Goal: Task Accomplishment & Management: Complete application form

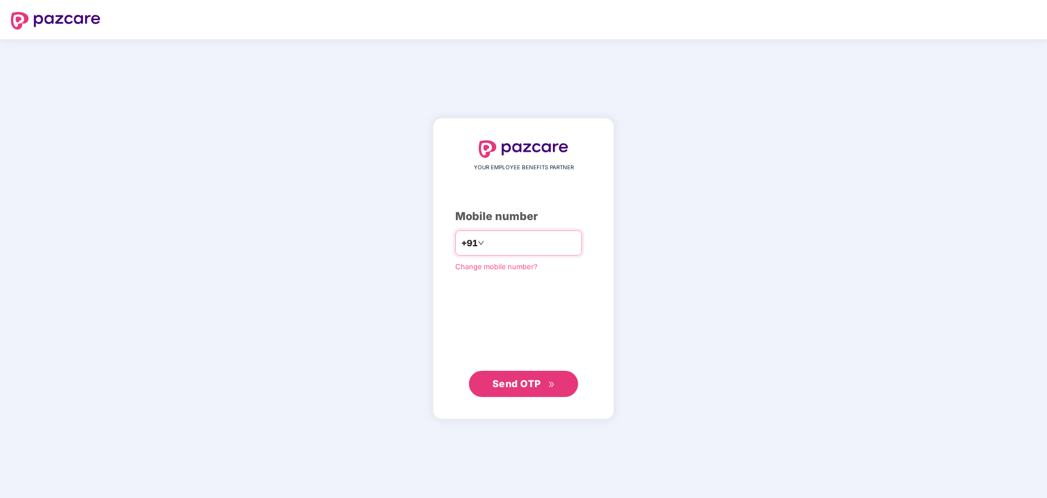
click at [510, 239] on input "number" at bounding box center [532, 242] width 90 height 17
type input "**********"
click at [535, 379] on span "Send OTP" at bounding box center [517, 382] width 49 height 11
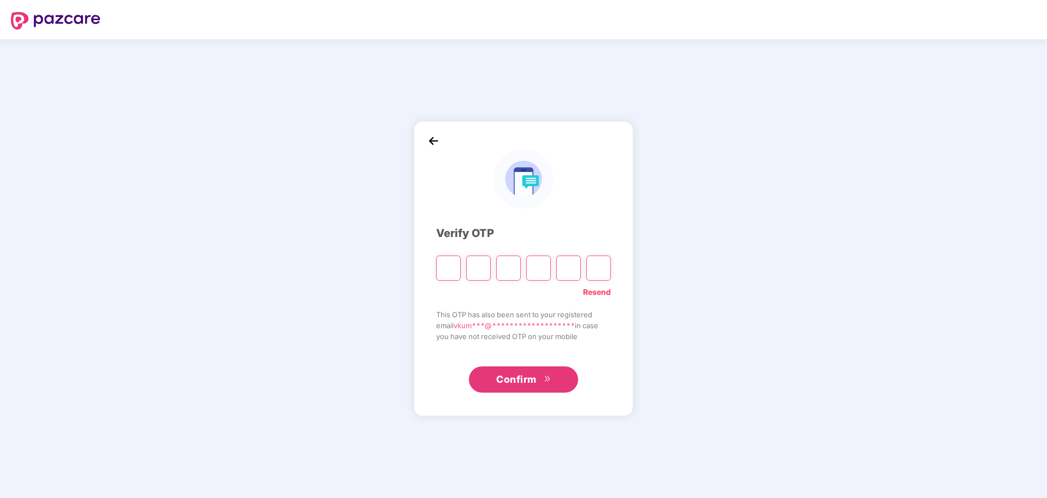
type input "*"
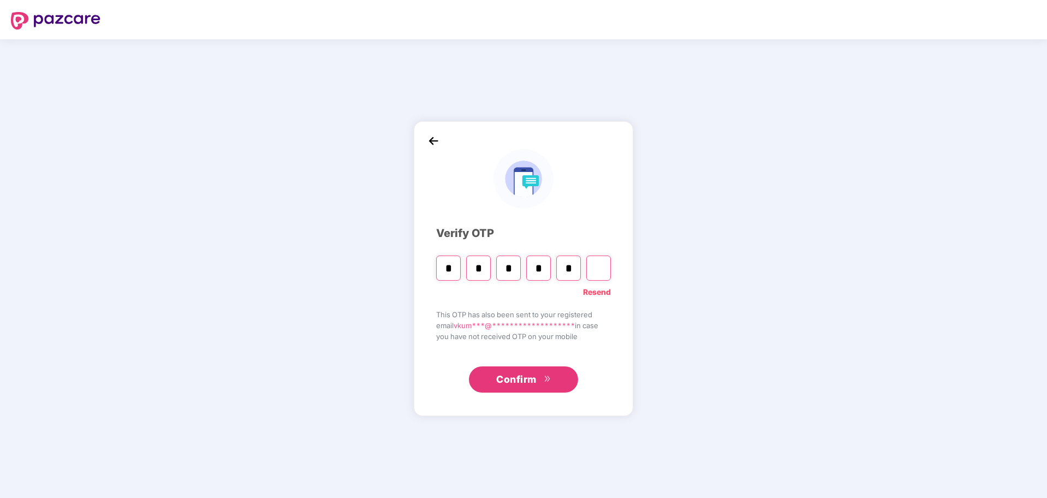
type input "*"
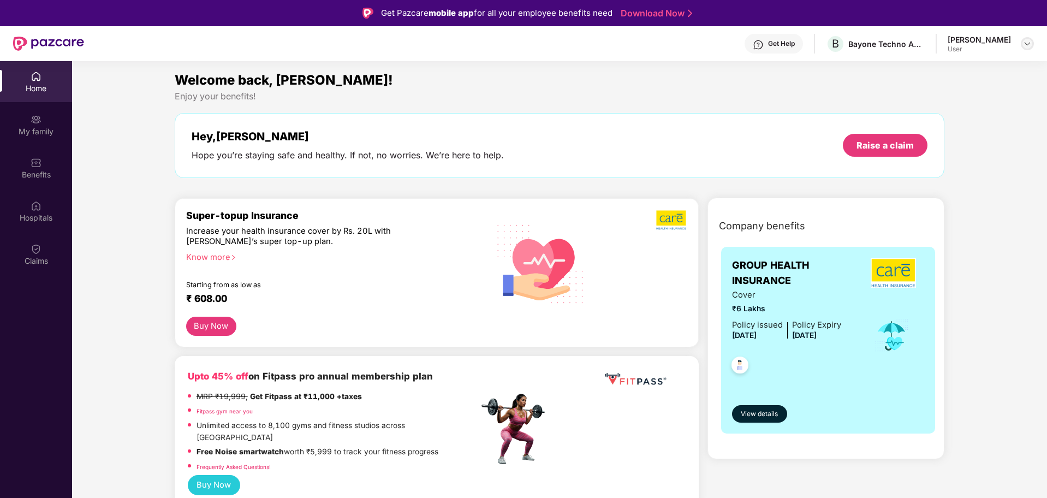
click at [1025, 41] on img at bounding box center [1027, 43] width 9 height 9
click at [677, 104] on div "Welcome back, [PERSON_NAME]! Enjoy your benefits! Hey, [PERSON_NAME] Hope you’r…" at bounding box center [559, 129] width 779 height 119
click at [41, 129] on div "My family" at bounding box center [36, 131] width 72 height 11
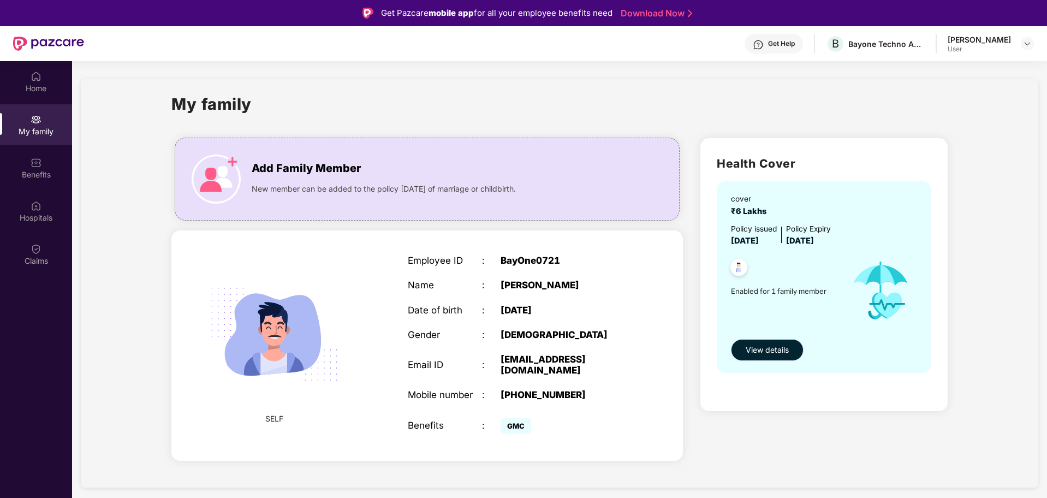
click at [772, 348] on span "View details" at bounding box center [767, 350] width 43 height 12
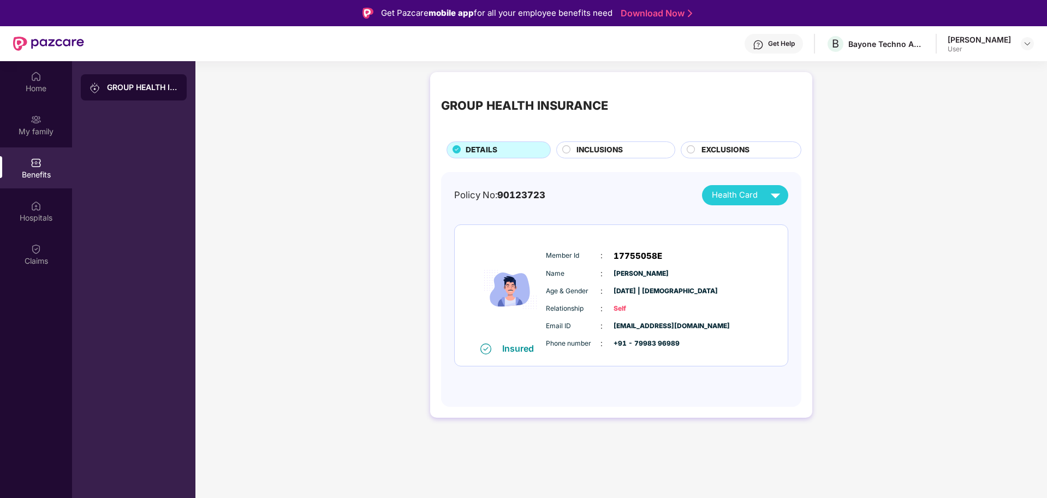
click at [601, 147] on span "INCLUSIONS" at bounding box center [600, 150] width 46 height 12
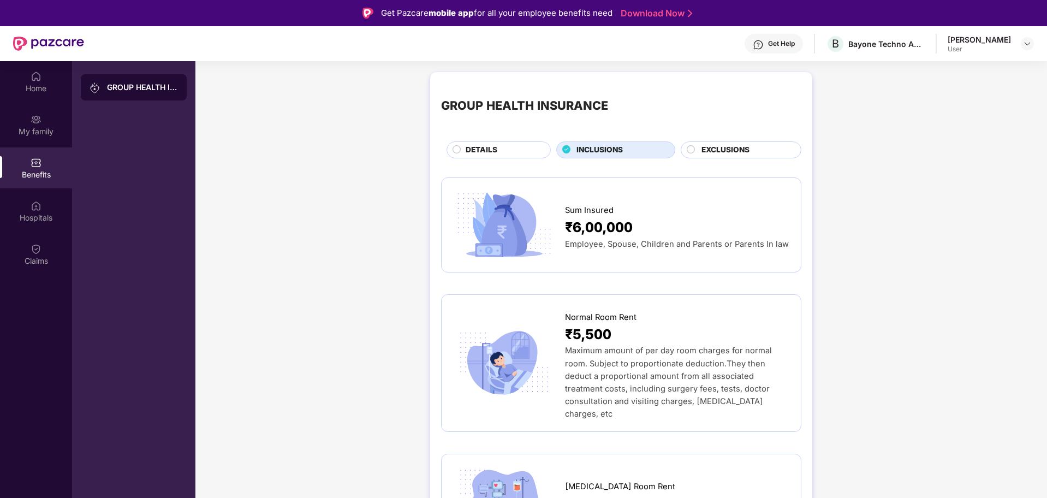
click at [500, 147] on div "DETAILS" at bounding box center [502, 151] width 85 height 14
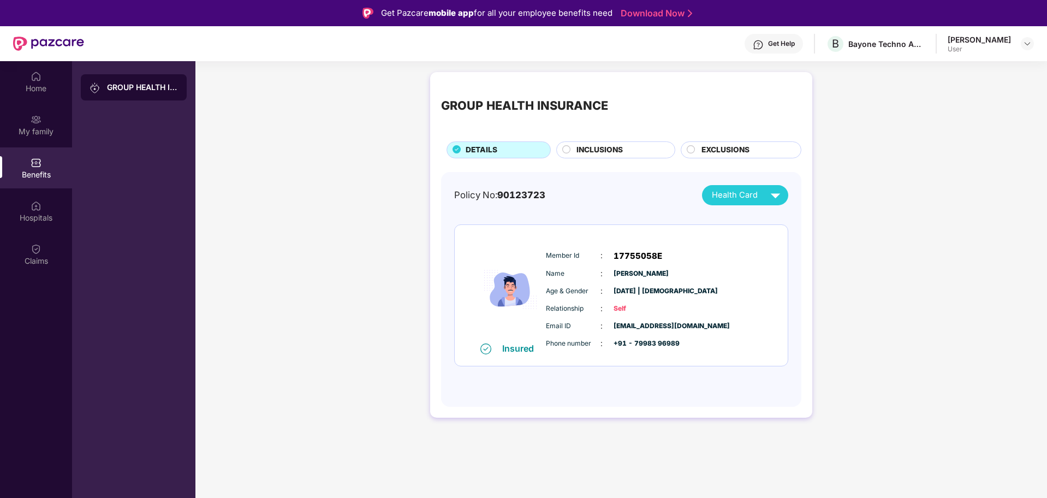
click at [619, 309] on span "Self" at bounding box center [641, 309] width 55 height 10
click at [772, 193] on img at bounding box center [775, 195] width 19 height 19
click at [780, 219] on img at bounding box center [777, 220] width 8 height 8
click at [39, 80] on img at bounding box center [36, 76] width 11 height 11
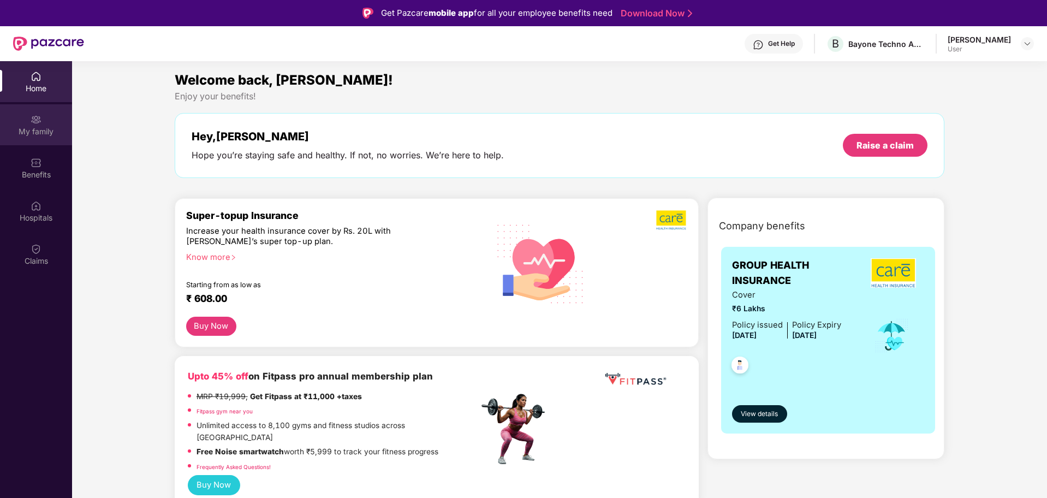
click at [31, 132] on div "My family" at bounding box center [36, 131] width 72 height 11
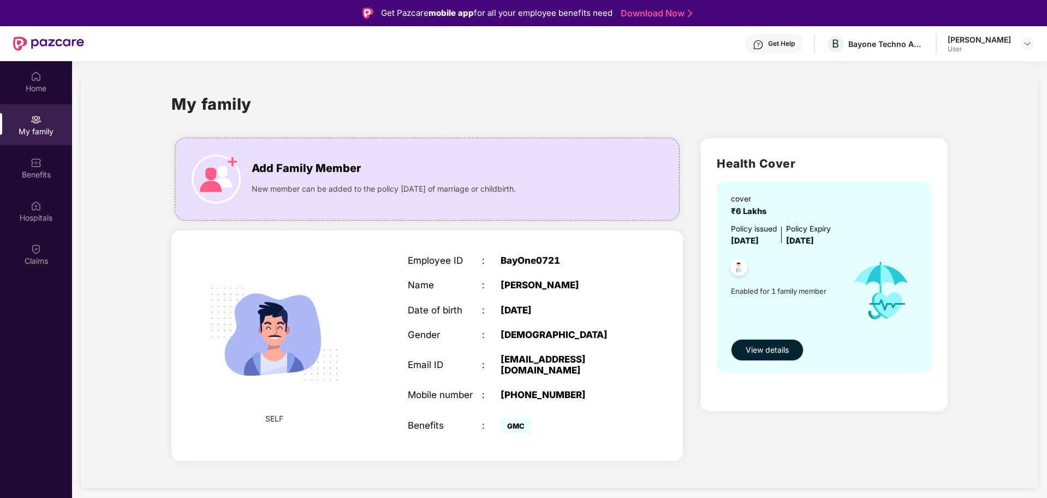
click at [741, 265] on img at bounding box center [739, 269] width 27 height 27
click at [772, 349] on span "View details" at bounding box center [767, 350] width 43 height 12
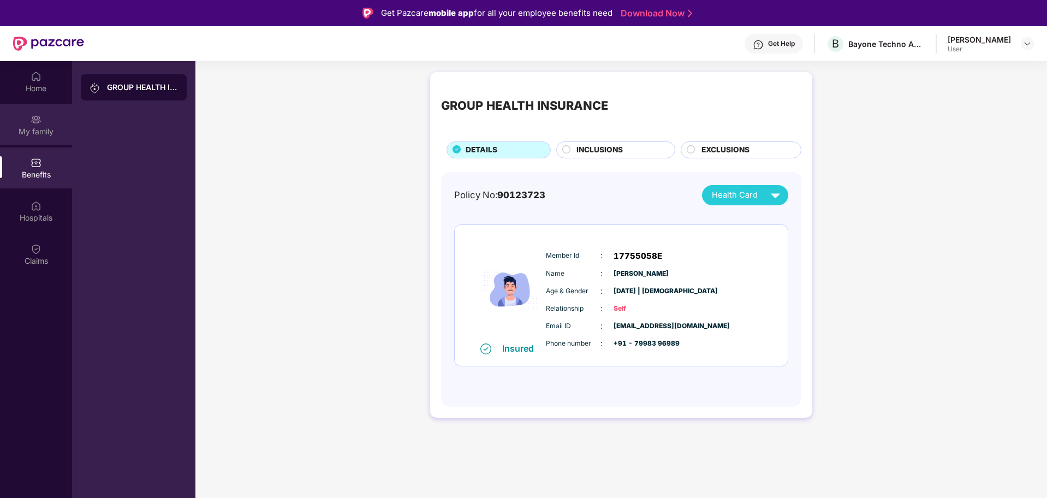
click at [37, 126] on div "My family" at bounding box center [36, 131] width 72 height 11
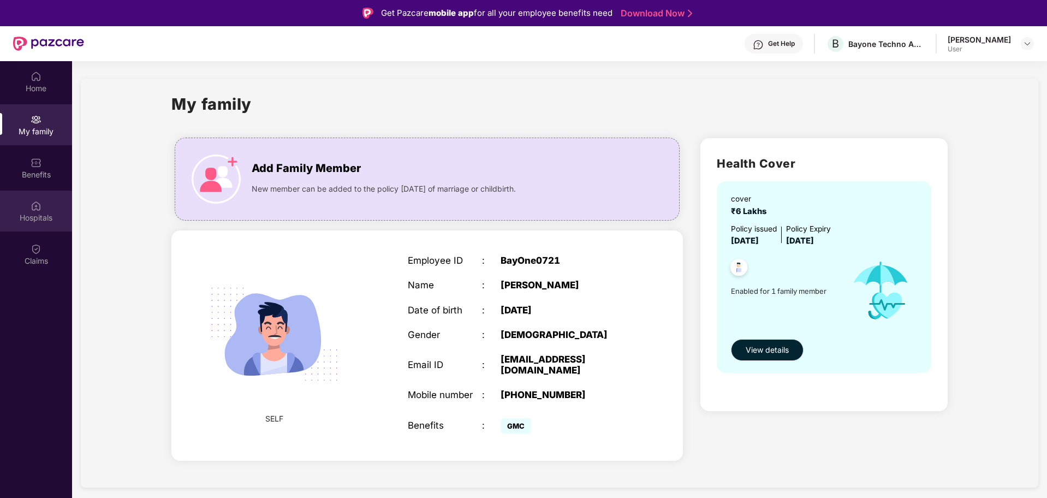
click at [27, 212] on div "Hospitals" at bounding box center [36, 217] width 72 height 11
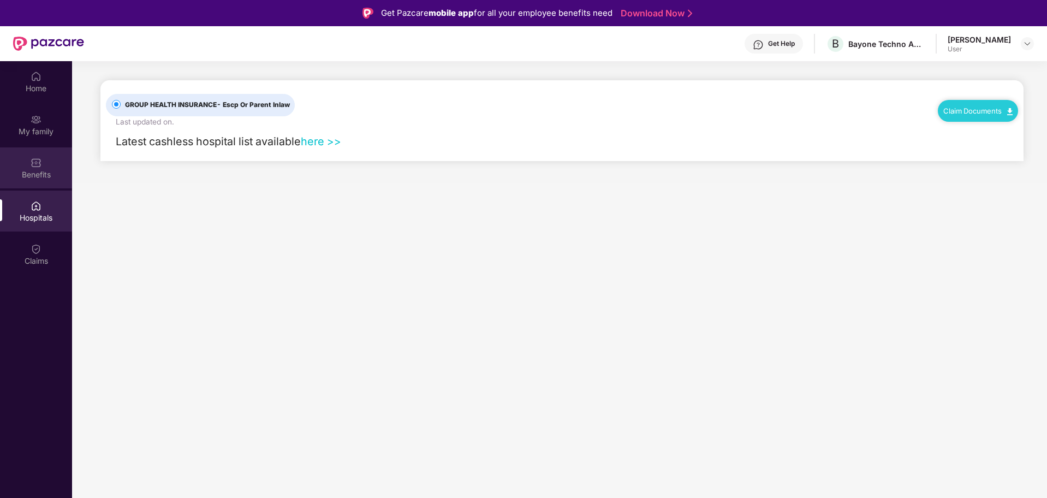
click at [30, 177] on div "Benefits" at bounding box center [36, 174] width 72 height 11
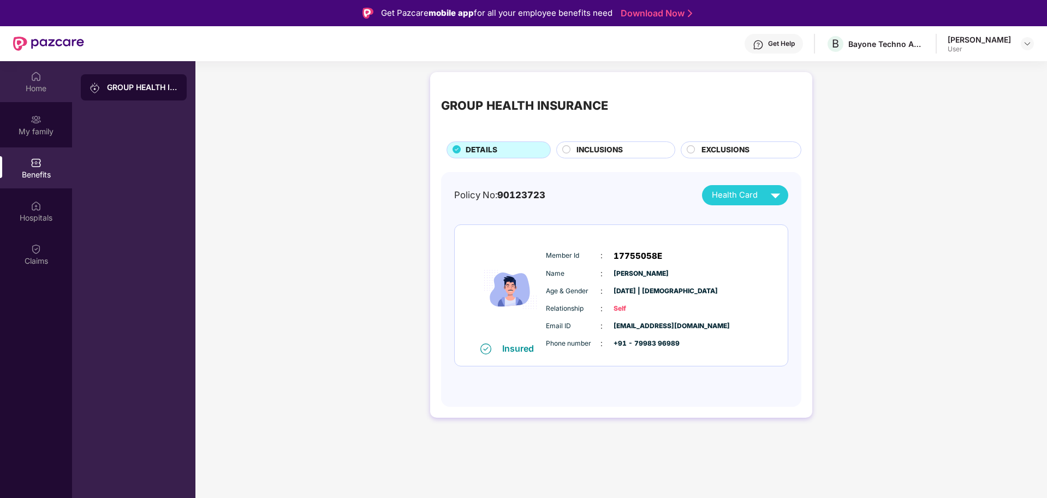
click at [36, 92] on div "Home" at bounding box center [36, 88] width 72 height 11
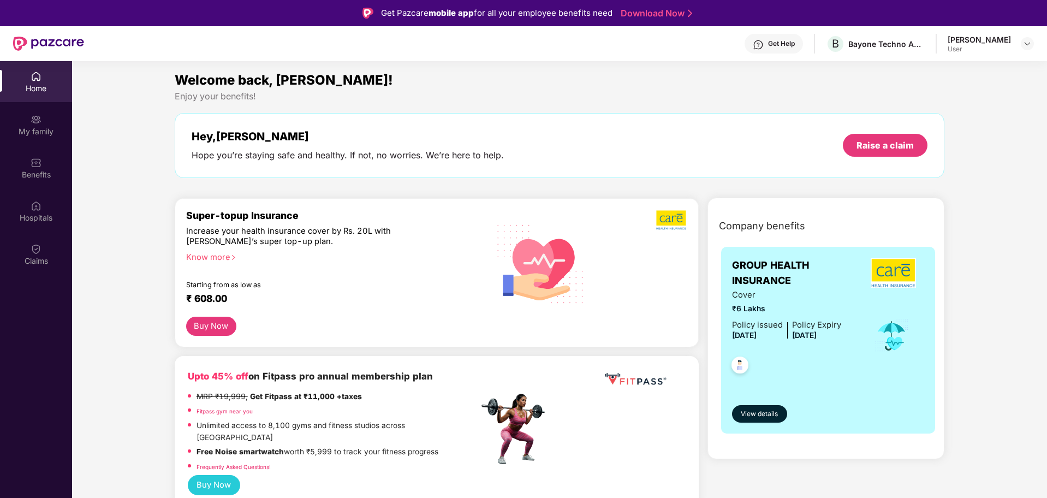
click at [740, 365] on img at bounding box center [740, 366] width 27 height 27
click at [771, 416] on span "View details" at bounding box center [759, 414] width 37 height 10
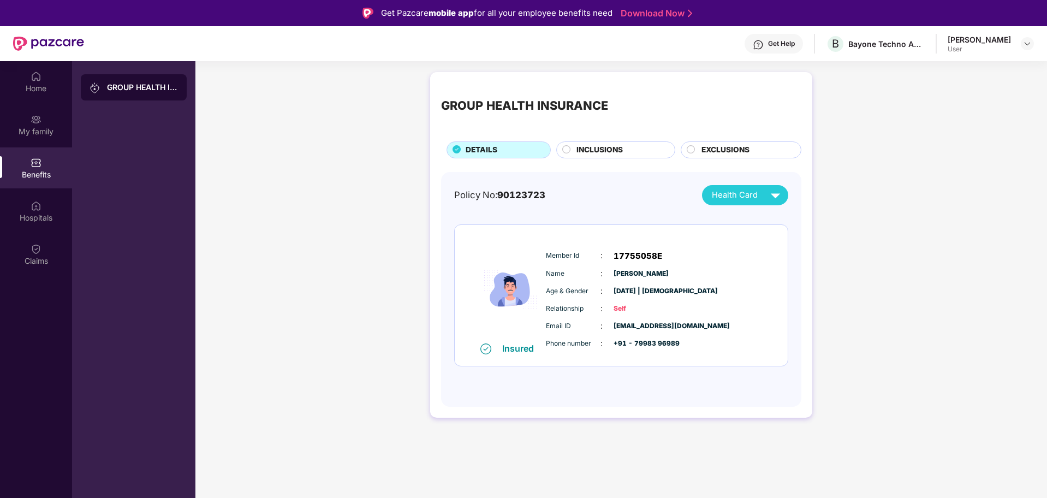
click at [585, 153] on span "INCLUSIONS" at bounding box center [600, 150] width 46 height 12
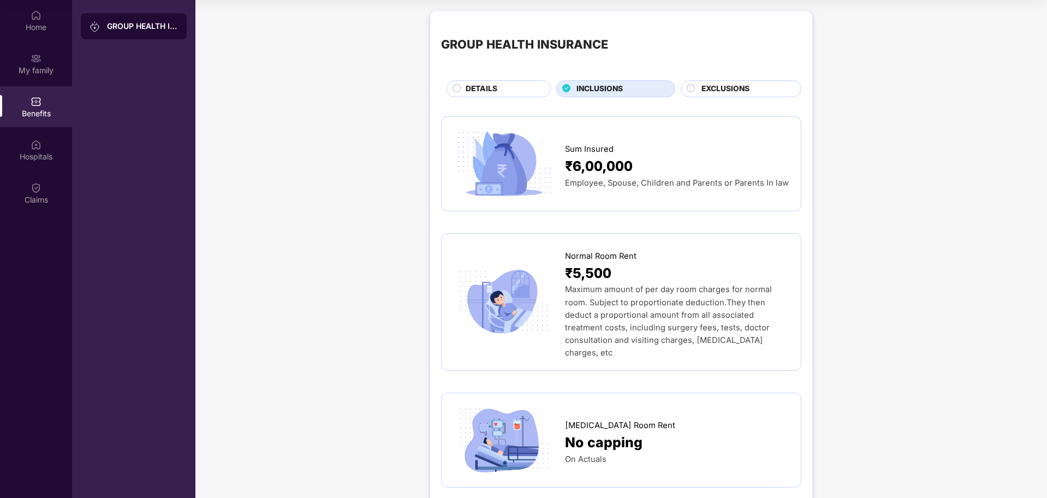
click at [738, 90] on span "EXCLUSIONS" at bounding box center [726, 89] width 48 height 12
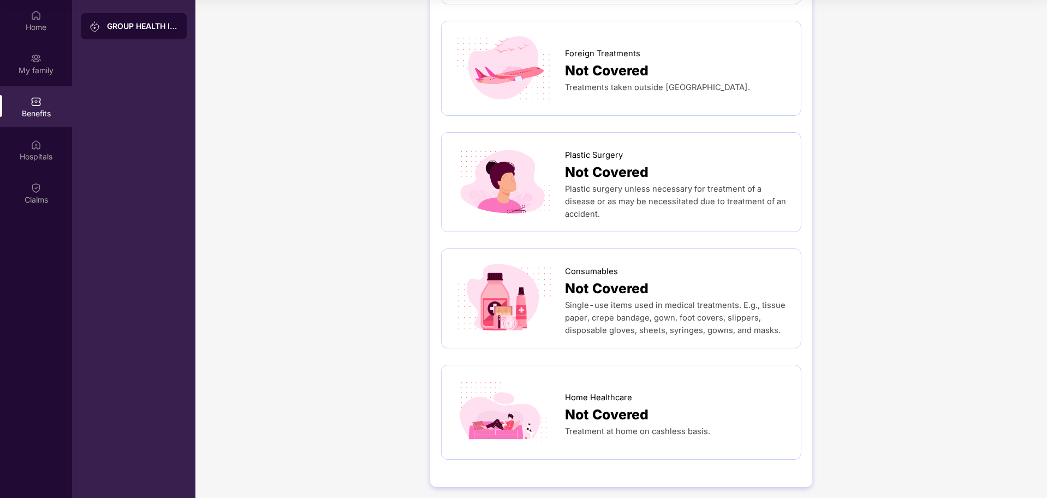
scroll to position [764, 0]
click at [41, 148] on div "Hospitals" at bounding box center [36, 149] width 72 height 41
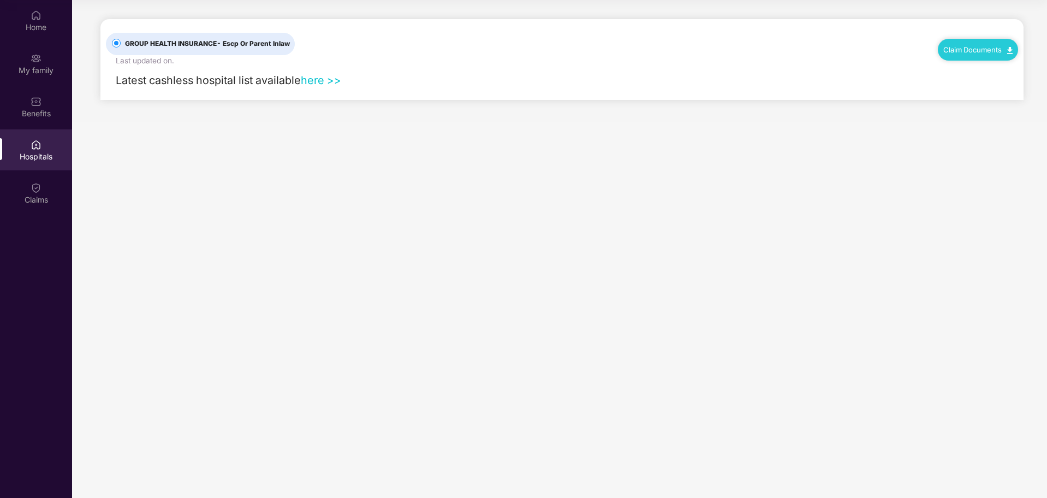
scroll to position [0, 0]
click at [327, 78] on link "here >>" at bounding box center [321, 80] width 40 height 13
click at [989, 83] on link "Click here" at bounding box center [988, 83] width 41 height 10
click at [334, 80] on link "here >>" at bounding box center [321, 80] width 40 height 13
click at [39, 206] on div "Claims" at bounding box center [36, 193] width 72 height 41
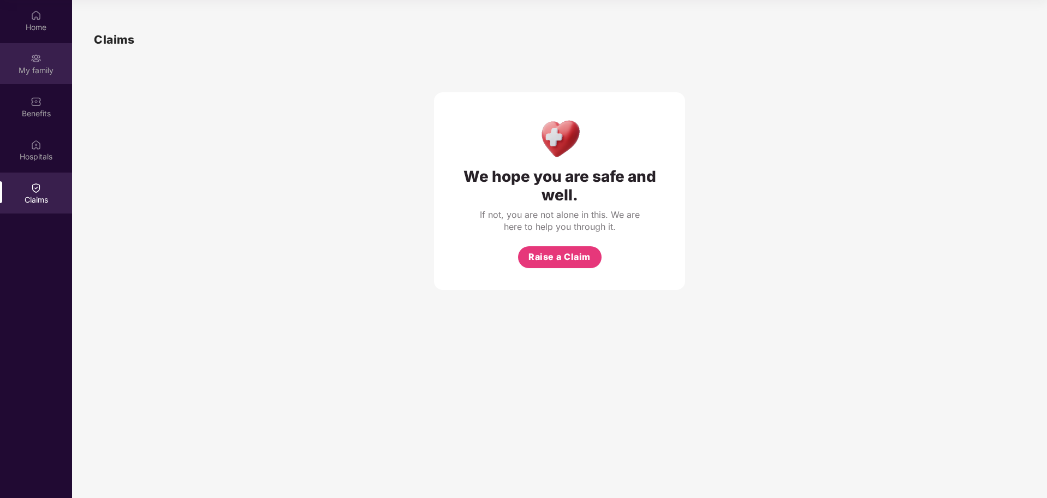
click at [30, 69] on div "My family" at bounding box center [36, 70] width 72 height 11
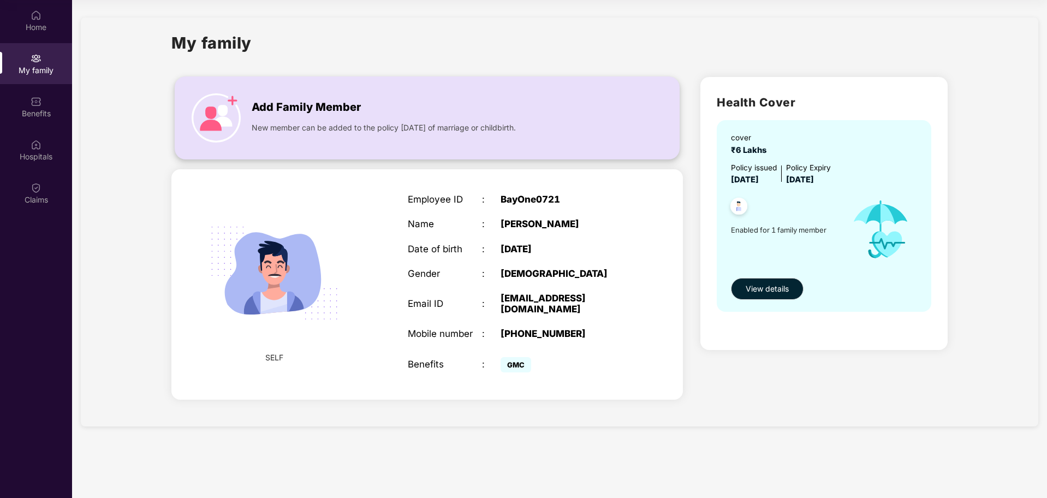
click at [213, 113] on img at bounding box center [216, 117] width 49 height 49
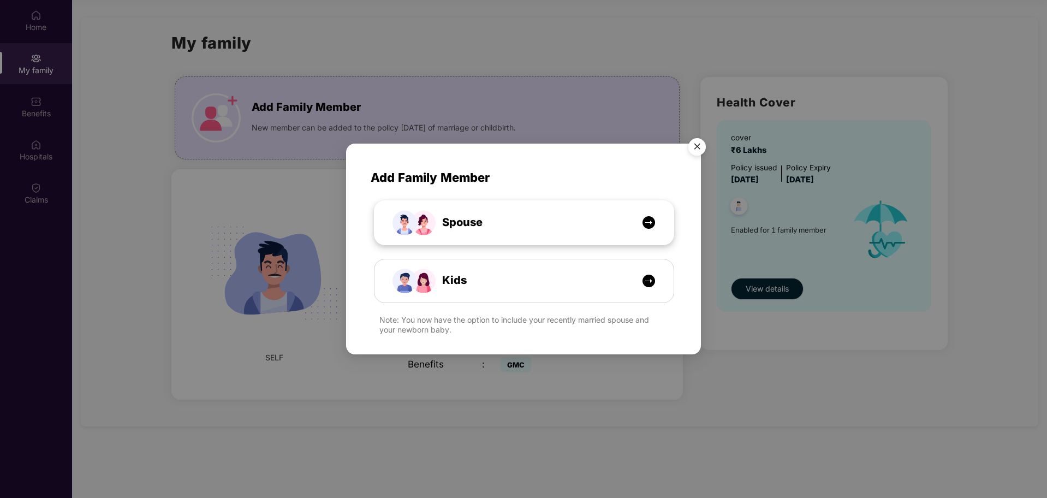
click at [653, 222] on img at bounding box center [649, 223] width 14 height 14
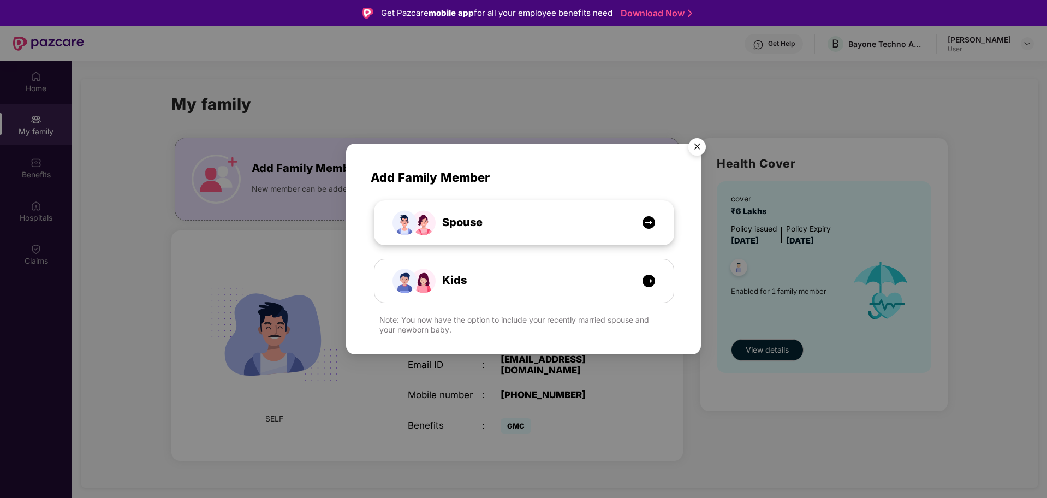
select select "****"
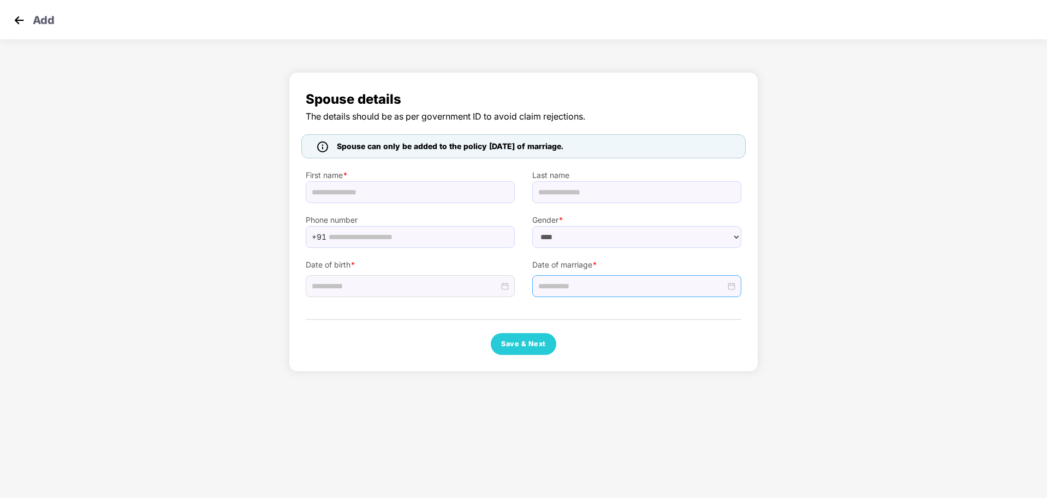
click at [733, 288] on div at bounding box center [636, 286] width 197 height 12
type input "**********"
click at [554, 310] on span "button" at bounding box center [555, 310] width 5 height 5
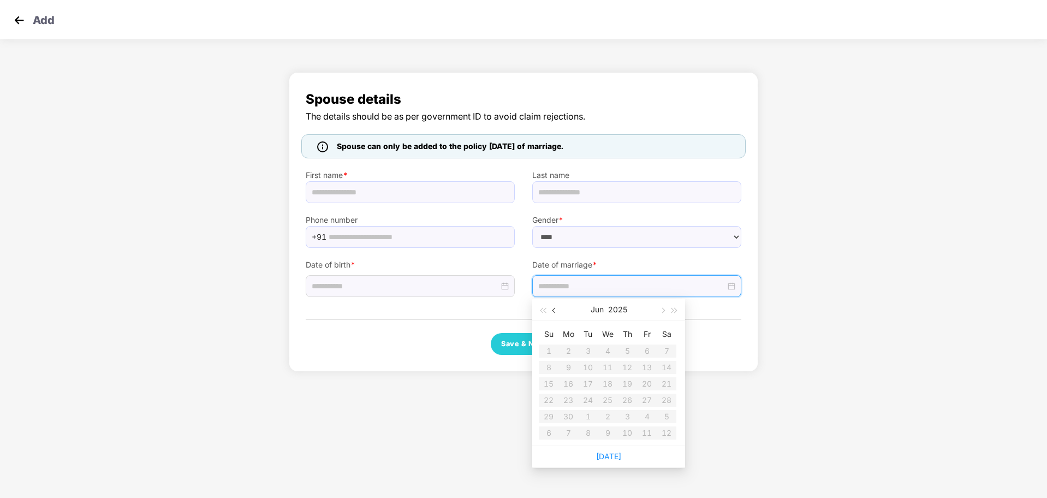
click at [554, 310] on span "button" at bounding box center [555, 310] width 5 height 5
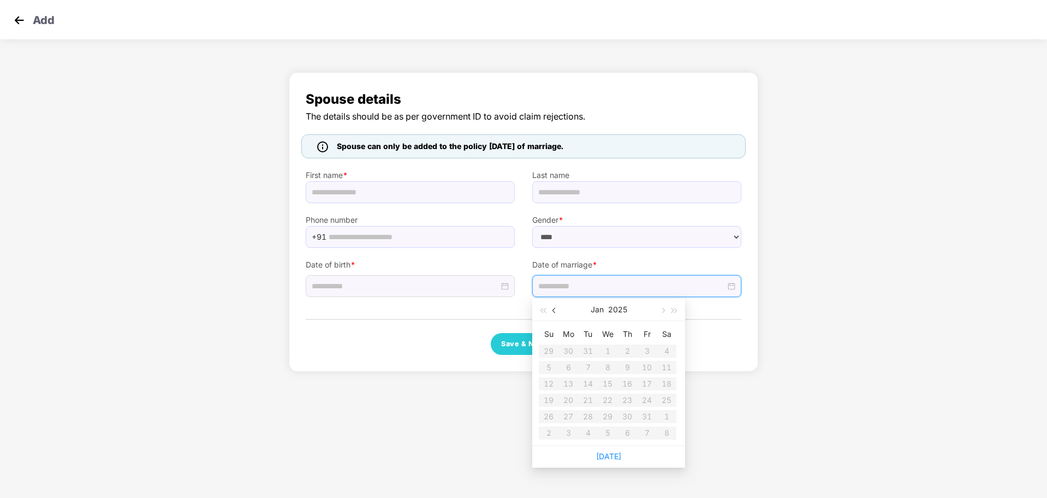
click at [554, 310] on span "button" at bounding box center [555, 310] width 5 height 5
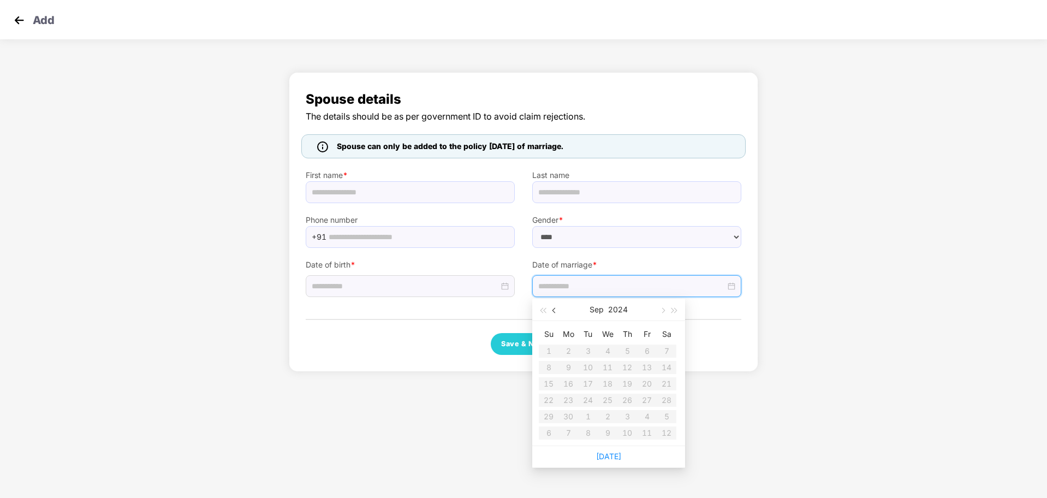
click at [554, 310] on span "button" at bounding box center [555, 310] width 5 height 5
click at [874, 207] on div "Spouse details The details should be as per government ID to avoid claim reject…" at bounding box center [523, 225] width 1047 height 316
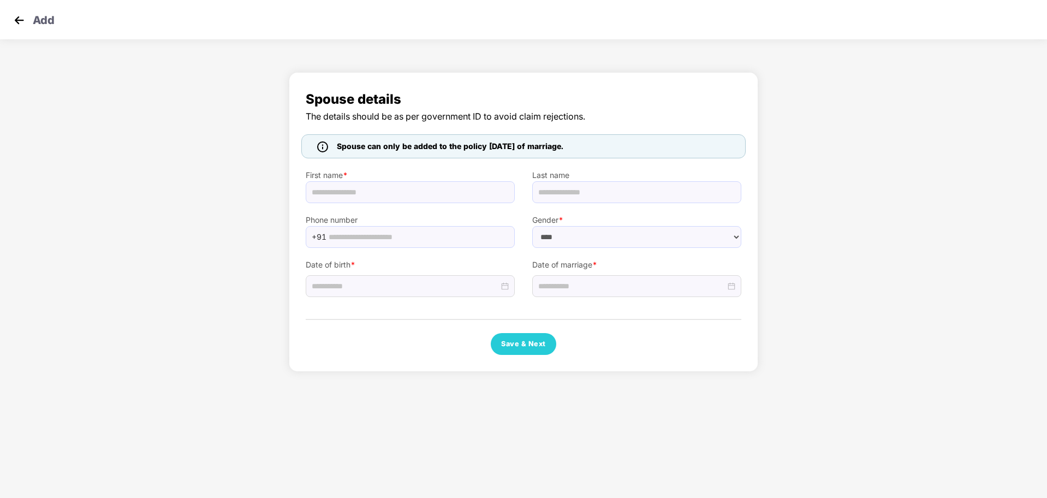
click at [13, 19] on img at bounding box center [19, 20] width 16 height 16
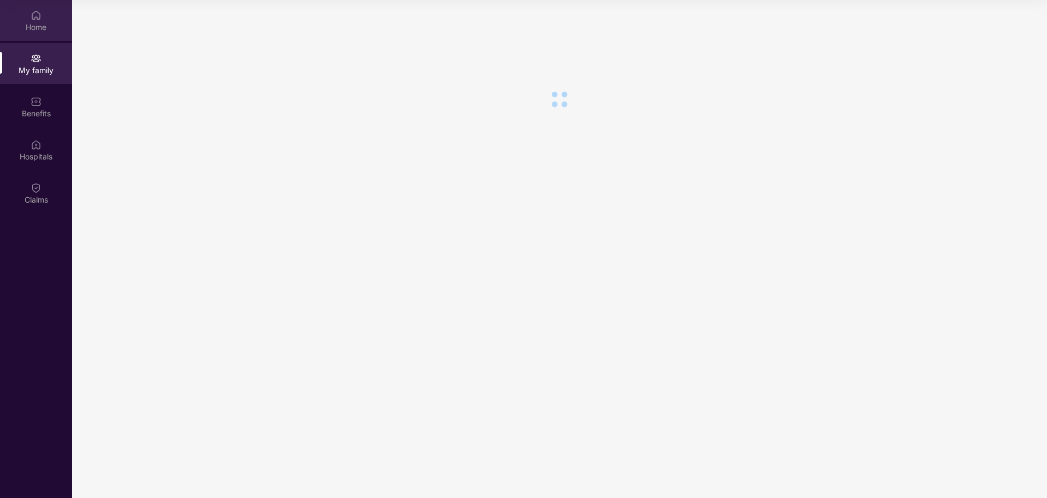
click at [35, 27] on div "Home" at bounding box center [36, 27] width 72 height 11
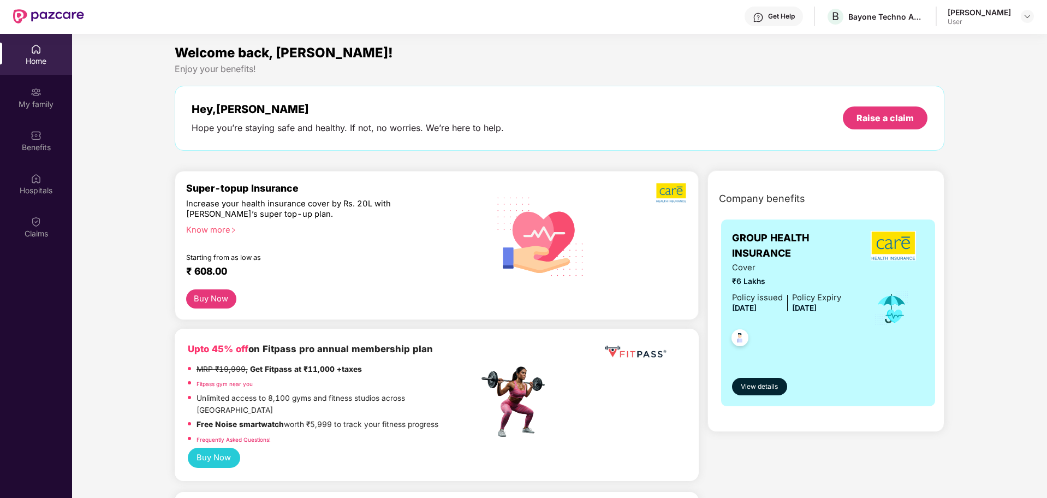
scroll to position [0, 0]
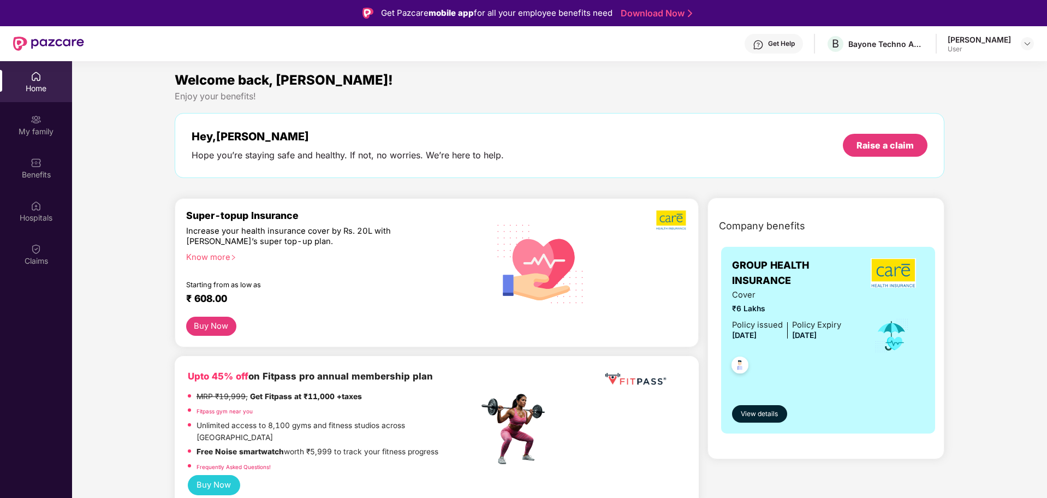
click at [793, 45] on div "Get Help" at bounding box center [781, 43] width 27 height 9
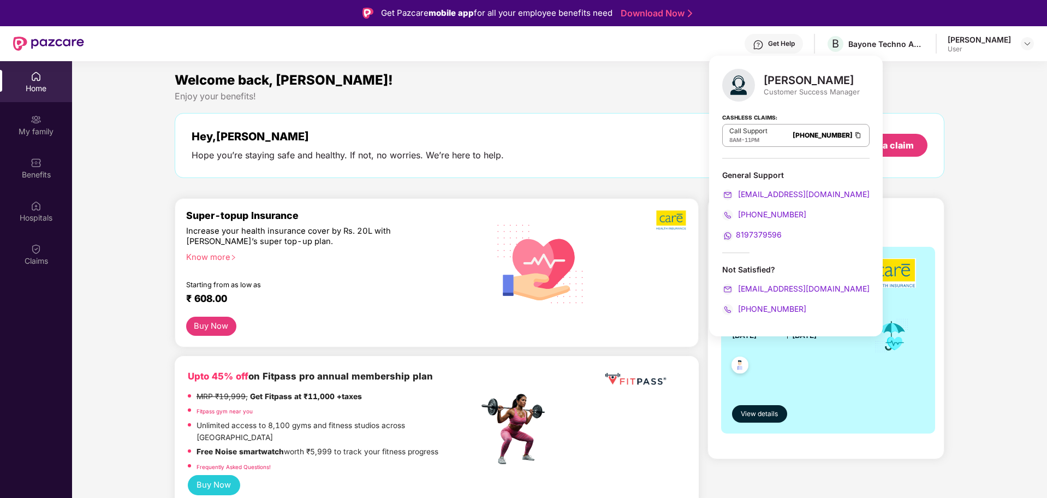
click at [759, 232] on span "8197379596" at bounding box center [759, 234] width 46 height 9
click at [752, 232] on span "8197379596" at bounding box center [759, 234] width 46 height 9
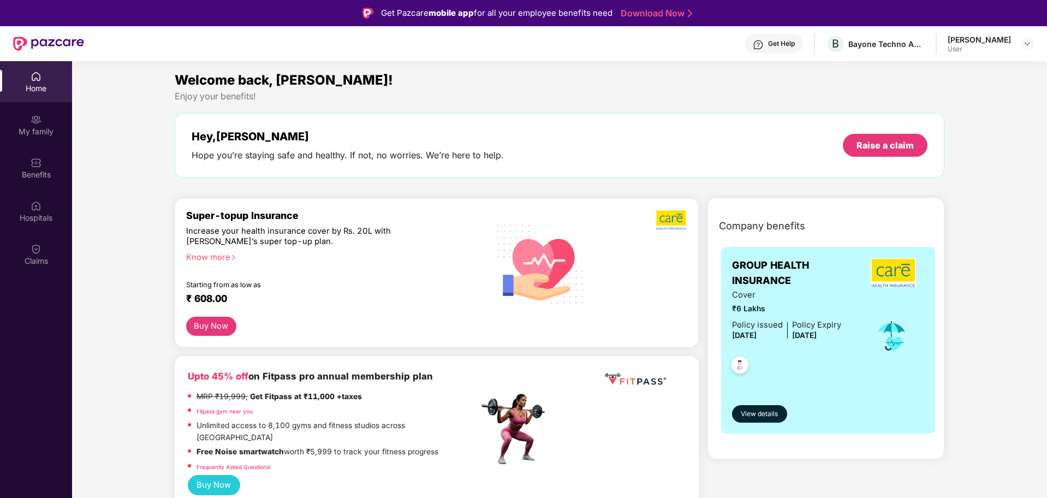
drag, startPoint x: 971, startPoint y: 75, endPoint x: 991, endPoint y: 46, distance: 35.0
click at [1028, 40] on img at bounding box center [1027, 43] width 9 height 9
click at [925, 105] on span "V" at bounding box center [923, 103] width 6 height 13
click at [24, 116] on div "My family" at bounding box center [36, 124] width 72 height 41
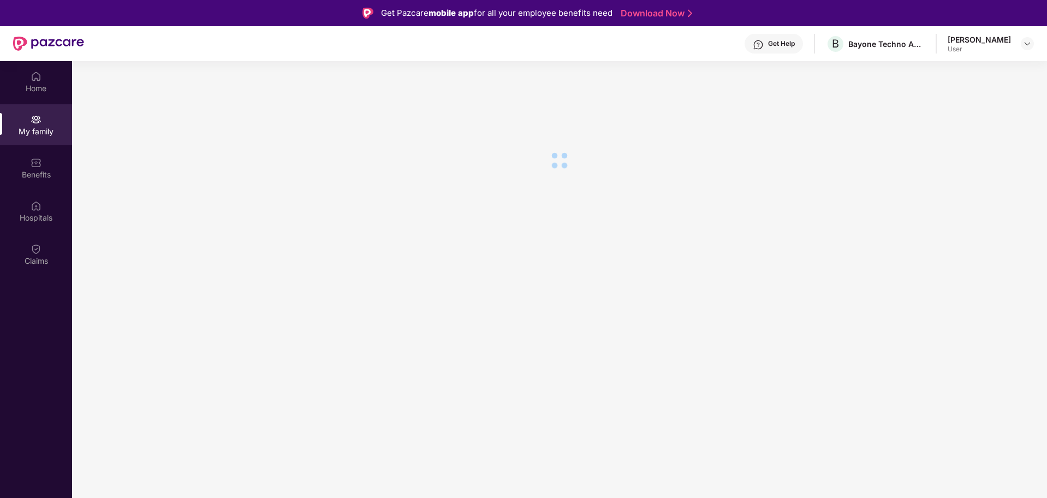
click at [27, 175] on div "Benefits" at bounding box center [36, 174] width 72 height 11
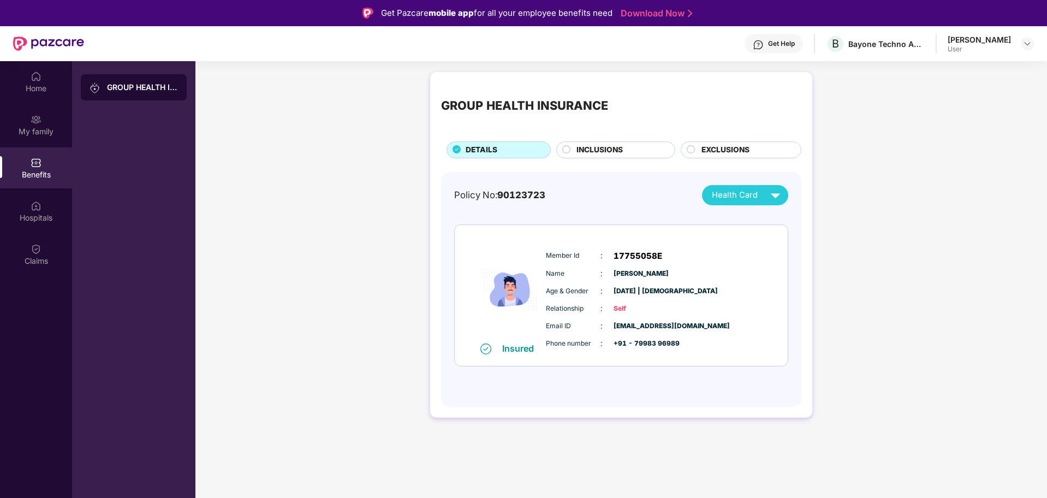
click at [766, 207] on div "Policy No: 90123723 Health Card Insured Member Id : 17755058E Name : [PERSON_NA…" at bounding box center [621, 284] width 334 height 198
click at [767, 201] on img at bounding box center [775, 195] width 19 height 19
click at [773, 220] on img at bounding box center [777, 220] width 8 height 8
click at [738, 334] on div "Email ID : [EMAIL_ADDRESS][DOMAIN_NAME] Phone number : +91 - 79983 96989" at bounding box center [654, 334] width 222 height 29
click at [45, 86] on div "Home" at bounding box center [36, 88] width 72 height 11
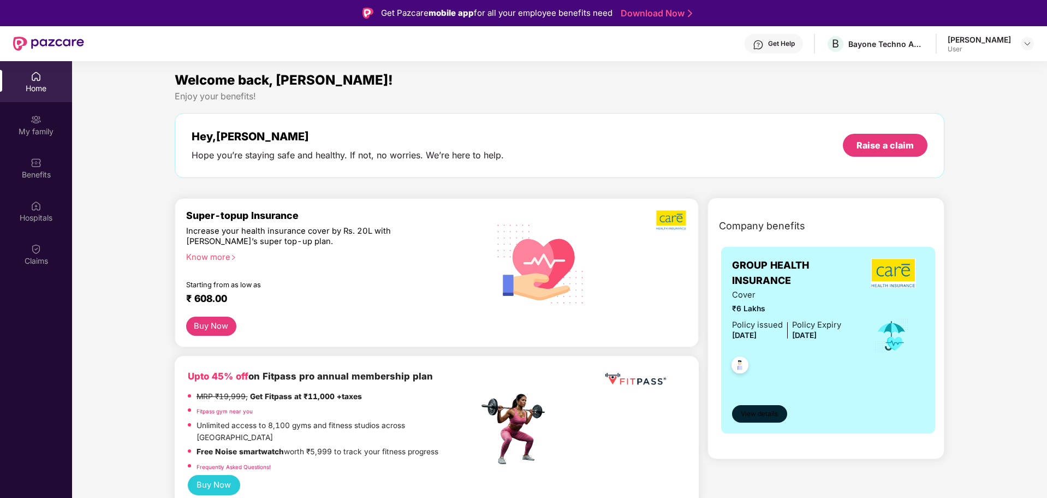
click at [751, 412] on span "View details" at bounding box center [759, 414] width 37 height 10
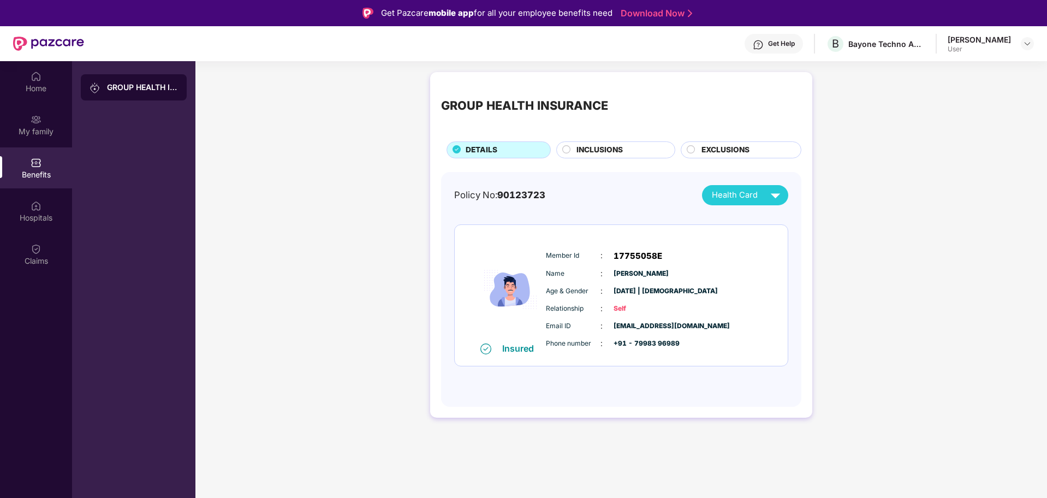
click at [583, 149] on span "INCLUSIONS" at bounding box center [600, 150] width 46 height 12
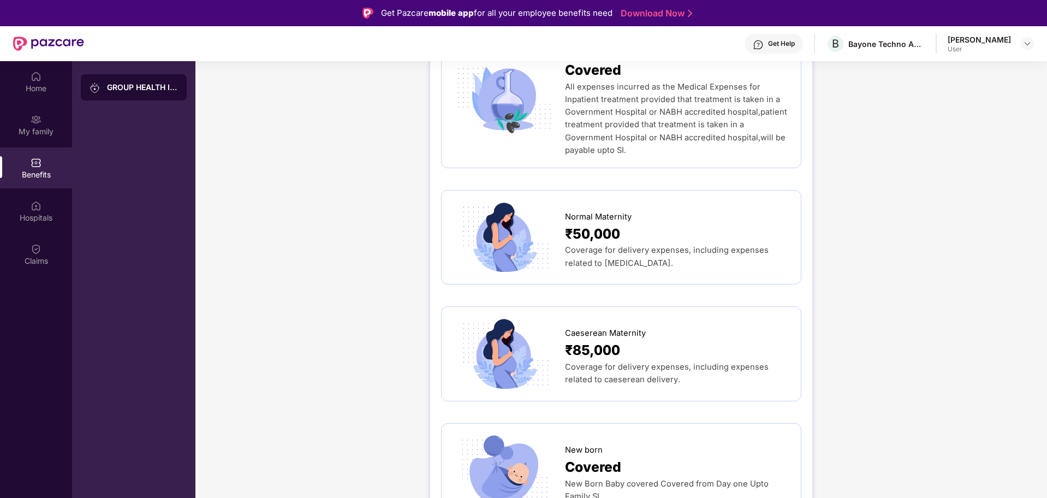
scroll to position [1229, 0]
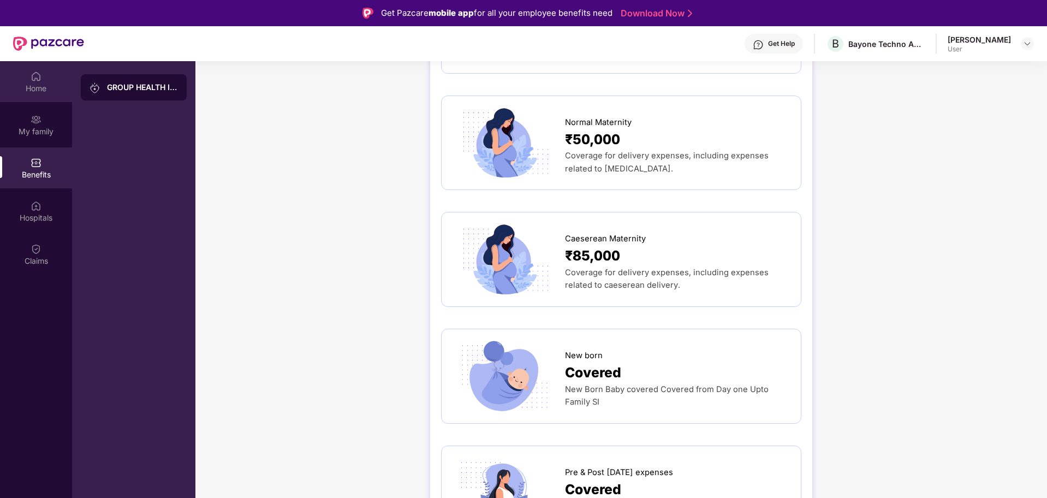
click at [40, 86] on div "Home" at bounding box center [36, 88] width 72 height 11
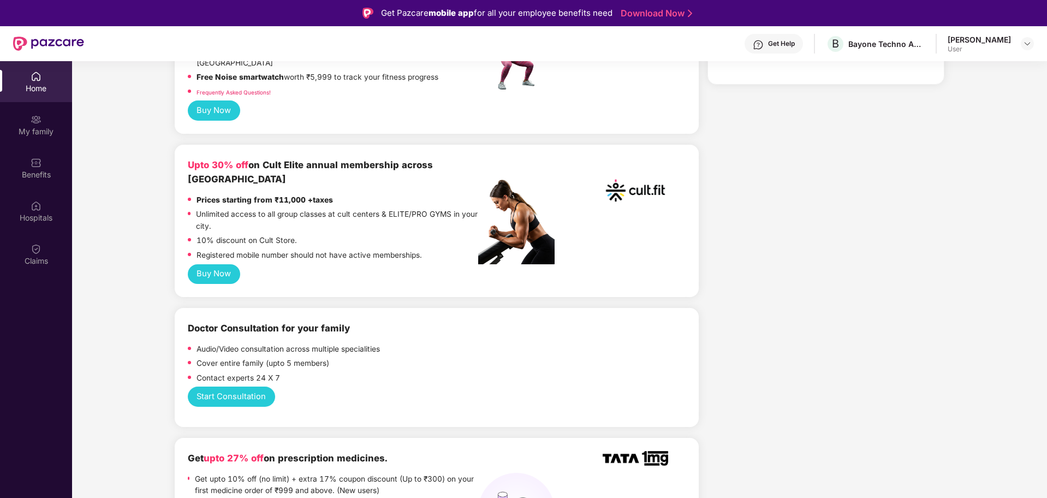
scroll to position [546, 0]
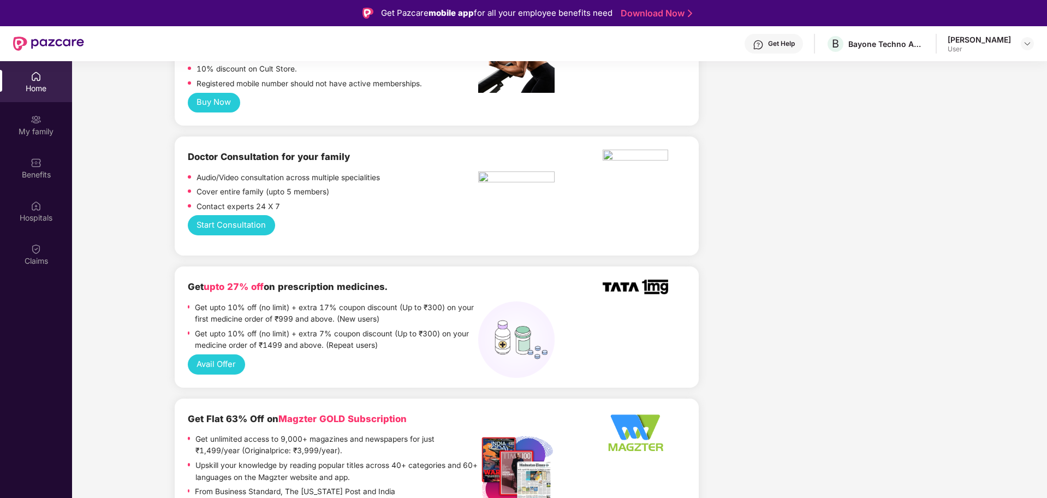
click at [226, 354] on button "Avail Offer" at bounding box center [216, 364] width 57 height 20
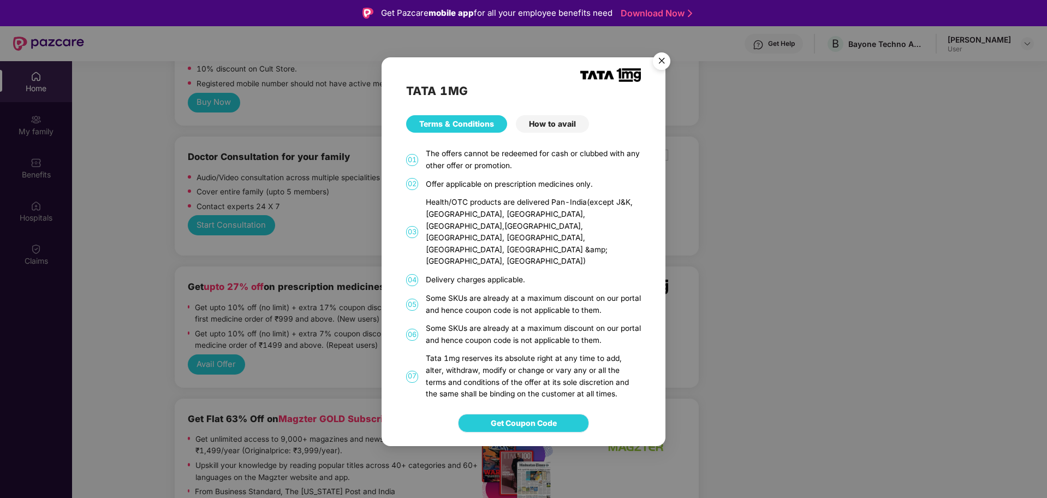
click at [541, 417] on span "Get Coupon Code" at bounding box center [524, 423] width 66 height 12
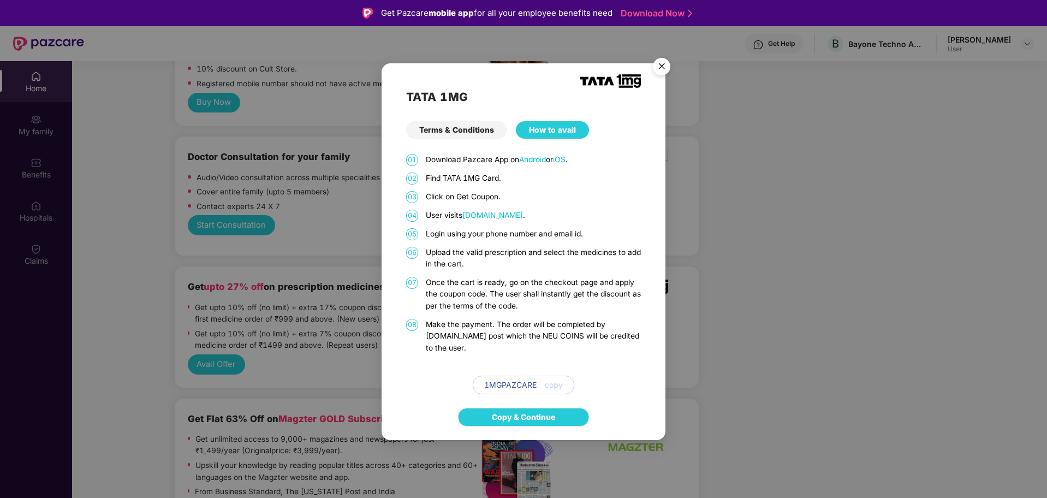
click at [781, 279] on div "TATA 1MG Terms & Conditions How to avail 01 Download Pazcare App on Android or …" at bounding box center [523, 249] width 1047 height 498
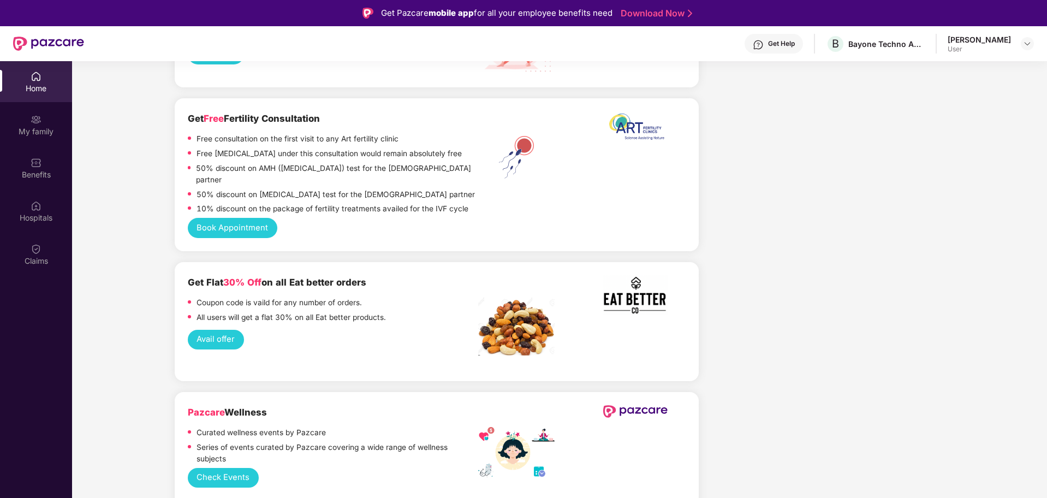
scroll to position [1433, 0]
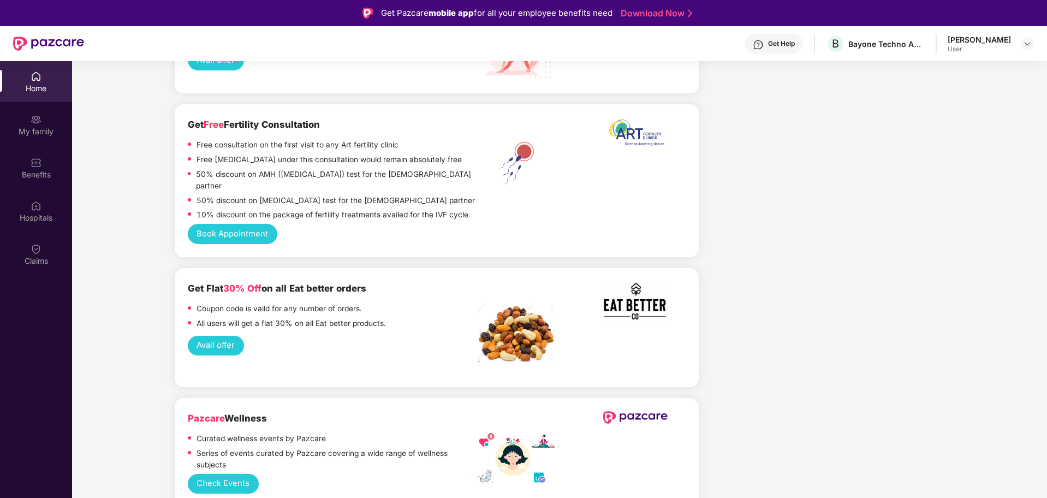
click at [228, 336] on button "Avail offer" at bounding box center [216, 346] width 56 height 20
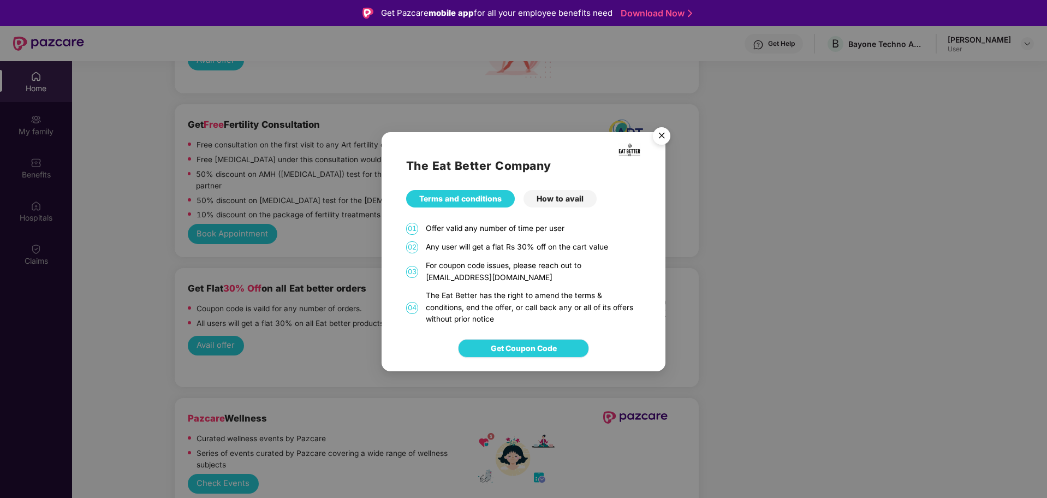
click at [527, 343] on span "Get Coupon Code" at bounding box center [524, 348] width 66 height 12
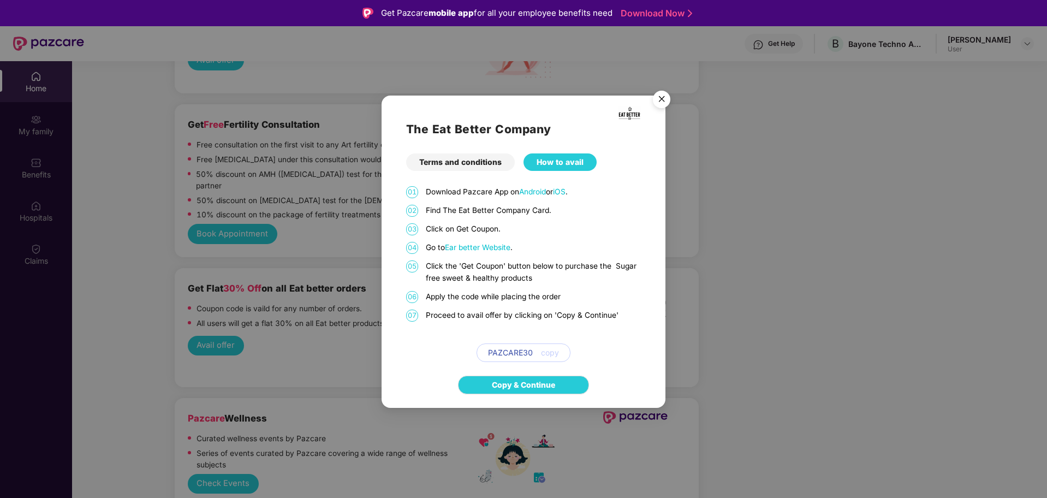
click at [661, 102] on img "Close" at bounding box center [662, 101] width 31 height 31
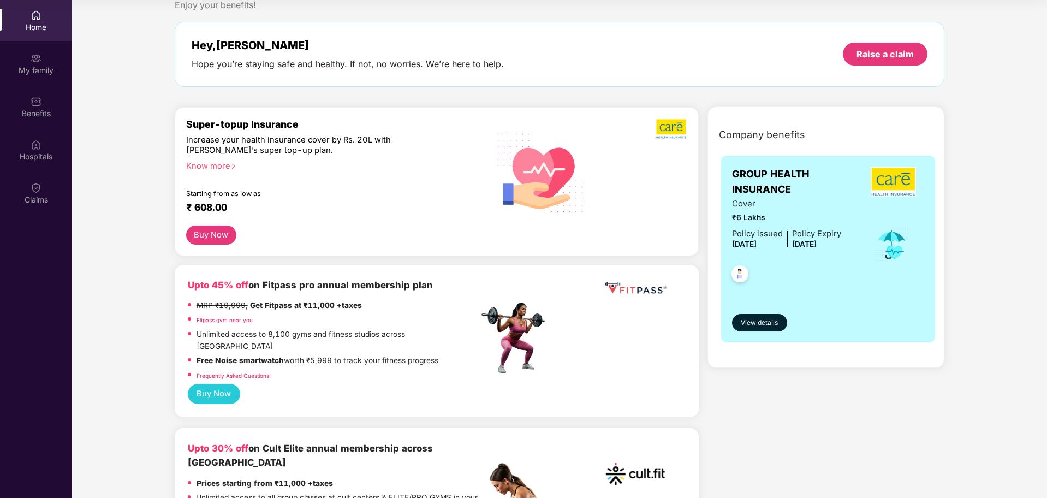
scroll to position [0, 0]
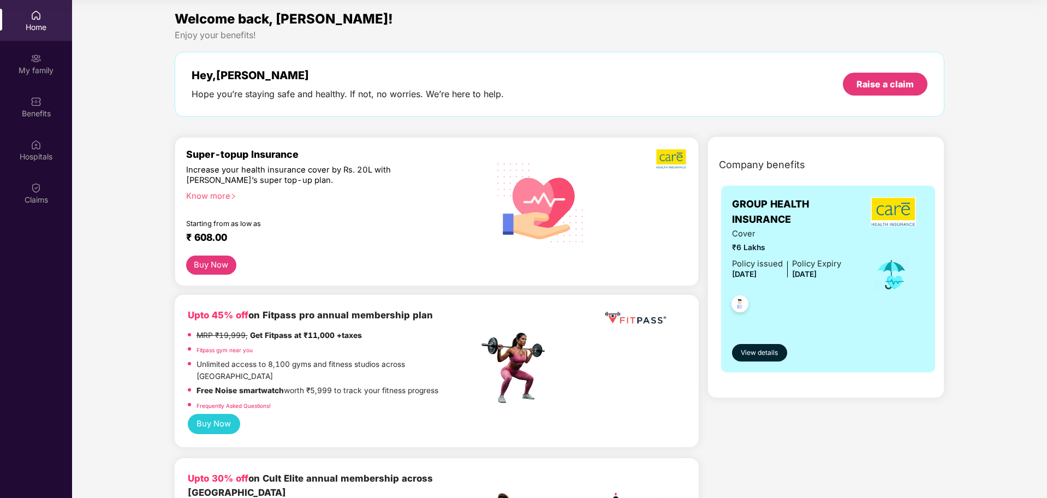
click at [220, 196] on div "Know more" at bounding box center [329, 195] width 286 height 8
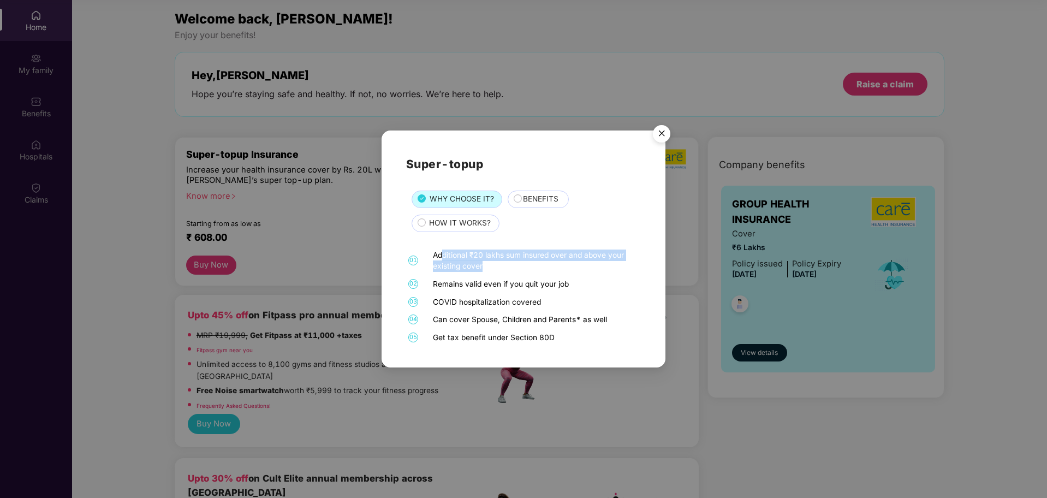
drag, startPoint x: 444, startPoint y: 254, endPoint x: 547, endPoint y: 263, distance: 103.6
click at [547, 263] on div "Additional ₹20 lakhs sum insured over and above your existing cover" at bounding box center [535, 261] width 205 height 22
click at [499, 301] on div "COVID hospitalization covered" at bounding box center [535, 301] width 205 height 11
drag, startPoint x: 438, startPoint y: 284, endPoint x: 574, endPoint y: 278, distance: 136.1
click at [574, 278] on div "Remains valid even if you quit your job" at bounding box center [535, 283] width 205 height 11
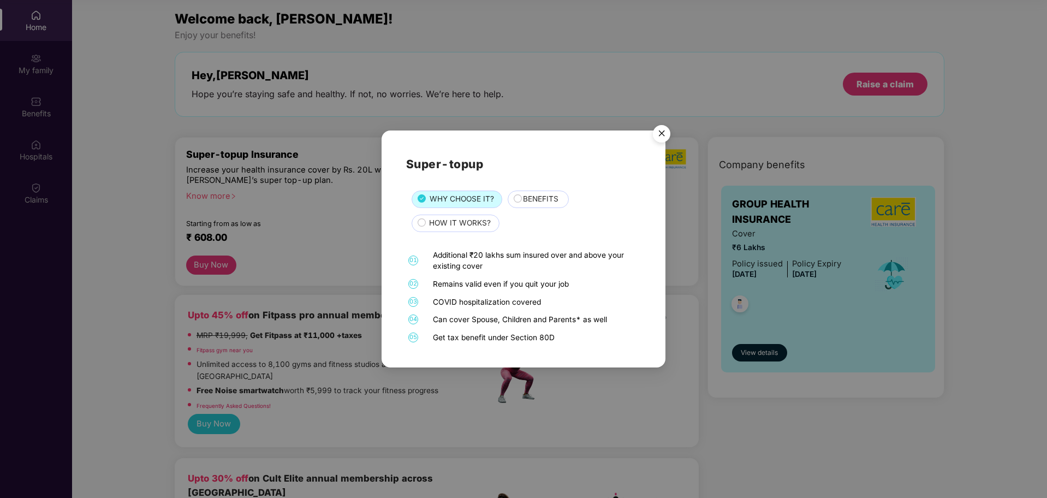
click at [578, 299] on div "COVID hospitalization covered" at bounding box center [535, 301] width 205 height 11
drag, startPoint x: 435, startPoint y: 303, endPoint x: 547, endPoint y: 300, distance: 112.0
click at [547, 300] on div "COVID hospitalization covered" at bounding box center [535, 301] width 205 height 11
click at [468, 319] on div "Can cover Spouse, Children and Parents* as well" at bounding box center [535, 319] width 205 height 11
drag, startPoint x: 432, startPoint y: 322, endPoint x: 603, endPoint y: 316, distance: 171.0
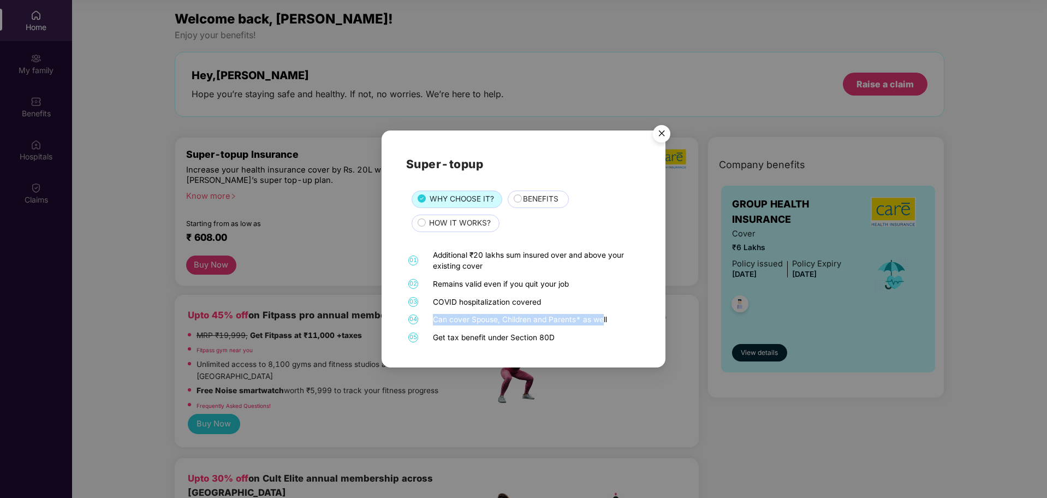
click at [603, 316] on div "Can cover Spouse, Children and Parents* as well" at bounding box center [535, 319] width 205 height 11
drag, startPoint x: 517, startPoint y: 328, endPoint x: 460, endPoint y: 336, distance: 56.8
click at [516, 328] on div "01 Additional ₹20 lakhs sum insured over and above your existing cover 02 Remai…" at bounding box center [523, 297] width 235 height 94
drag, startPoint x: 435, startPoint y: 337, endPoint x: 561, endPoint y: 328, distance: 126.4
click at [560, 330] on div "01 Additional ₹20 lakhs sum insured over and above your existing cover 02 Remai…" at bounding box center [523, 297] width 235 height 94
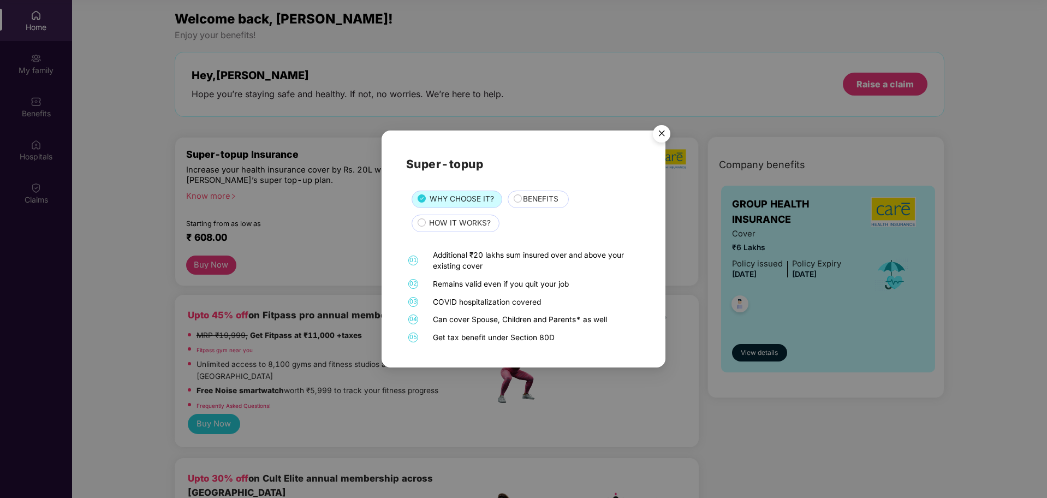
click at [547, 198] on span "BENEFITS" at bounding box center [540, 199] width 35 height 12
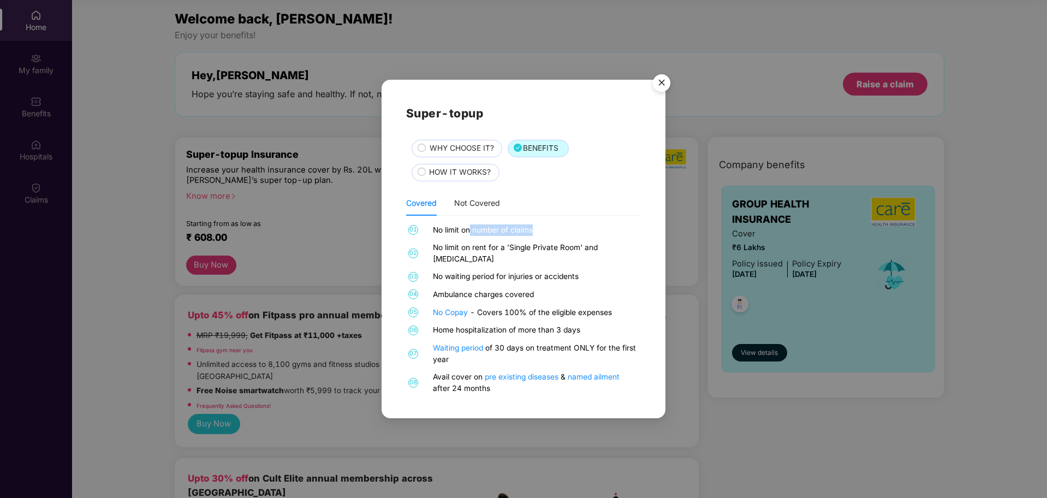
drag, startPoint x: 470, startPoint y: 232, endPoint x: 568, endPoint y: 235, distance: 98.3
click at [568, 235] on div "No limit on number of claims" at bounding box center [535, 229] width 205 height 11
click at [525, 307] on div "No Copay - Covers 100% of the eligible expenses" at bounding box center [535, 312] width 205 height 11
drag, startPoint x: 441, startPoint y: 255, endPoint x: 618, endPoint y: 257, distance: 177.5
click at [618, 257] on div "No limit on rent for a 'Single Private Room' and [MEDICAL_DATA]" at bounding box center [535, 253] width 205 height 22
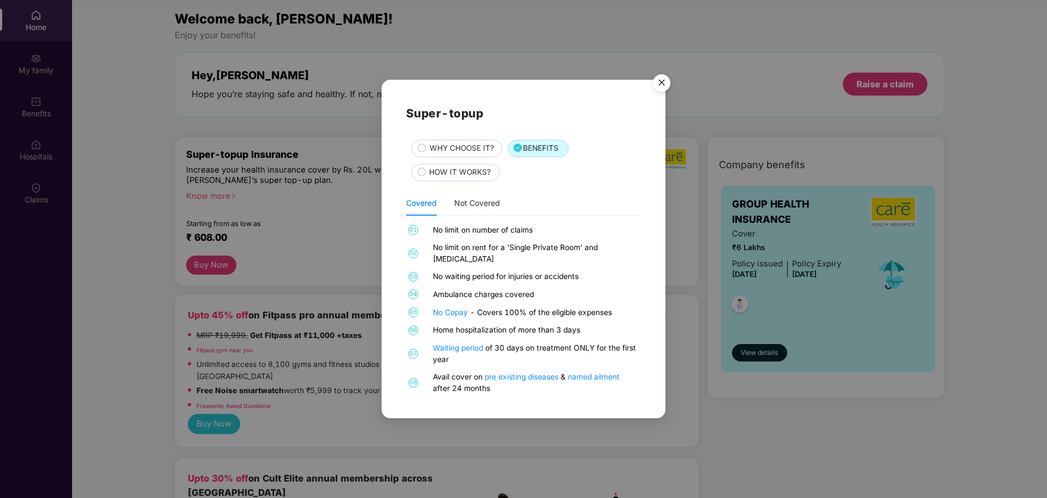
click at [554, 316] on div "01 No limit on number of claims 02 No limit on rent for a 'Single Private Room'…" at bounding box center [523, 309] width 235 height 170
click at [449, 177] on span "HOW IT WORKS?" at bounding box center [460, 173] width 62 height 12
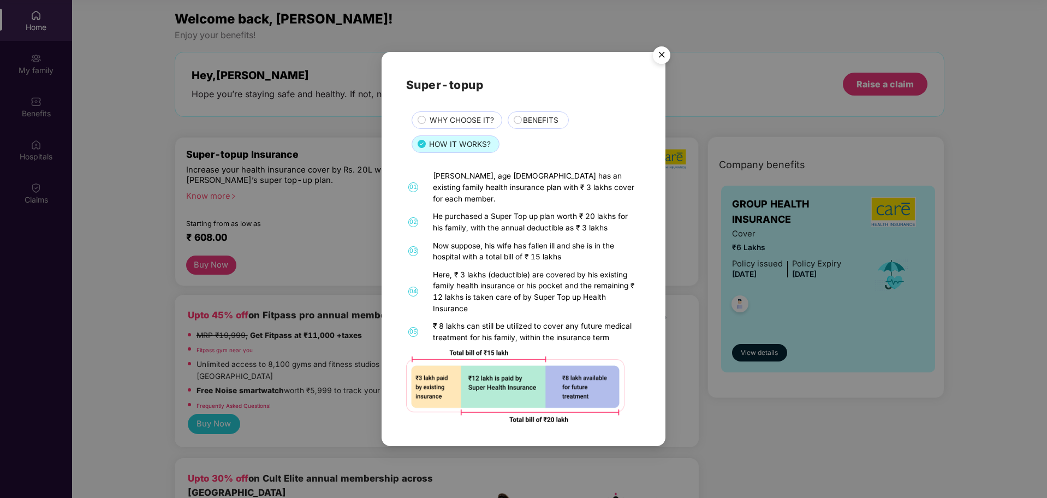
click at [662, 60] on img "Close" at bounding box center [662, 56] width 31 height 31
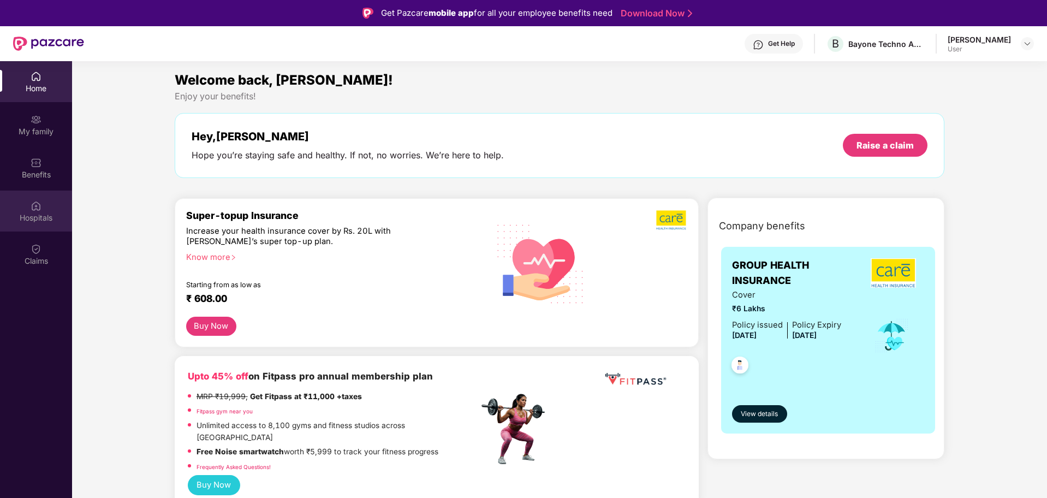
click at [33, 210] on img at bounding box center [36, 205] width 11 height 11
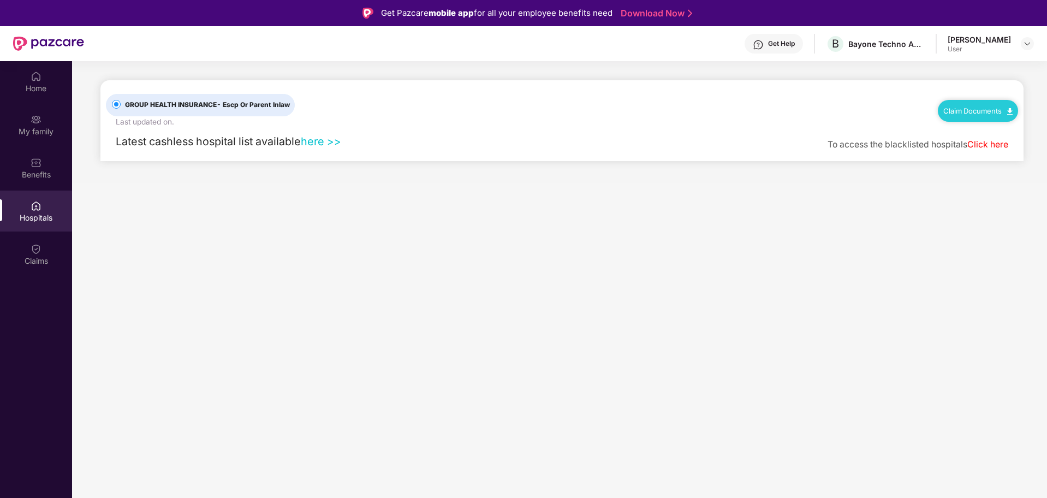
click at [792, 45] on div "Get Help" at bounding box center [781, 43] width 27 height 9
click at [568, 234] on main "GROUP HEALTH INSURANCE - Escp Or Parent Inlaw Last updated on . Claim Documents…" at bounding box center [559, 310] width 975 height 498
drag, startPoint x: 364, startPoint y: 350, endPoint x: 337, endPoint y: 312, distance: 47.0
click at [364, 350] on main "GROUP HEALTH INSURANCE - Escp Or Parent Inlaw Last updated on . Claim Documents…" at bounding box center [559, 310] width 975 height 498
click at [39, 252] on img at bounding box center [36, 249] width 11 height 11
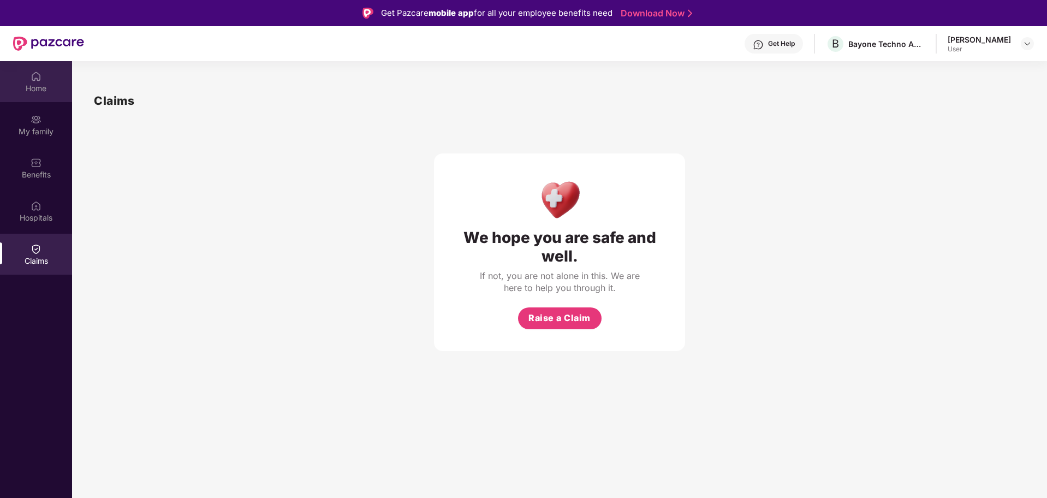
click at [35, 86] on div "Home" at bounding box center [36, 88] width 72 height 11
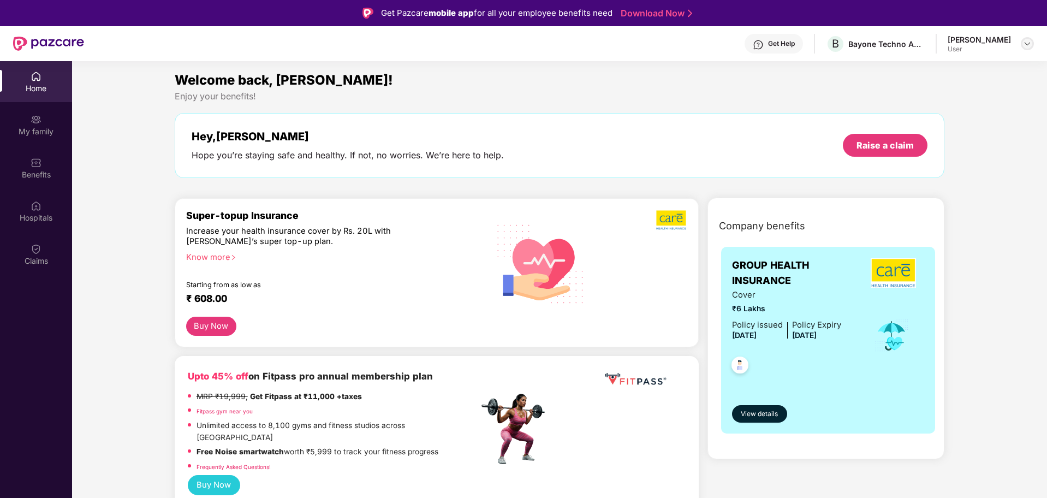
click at [1028, 43] on img at bounding box center [1027, 43] width 9 height 9
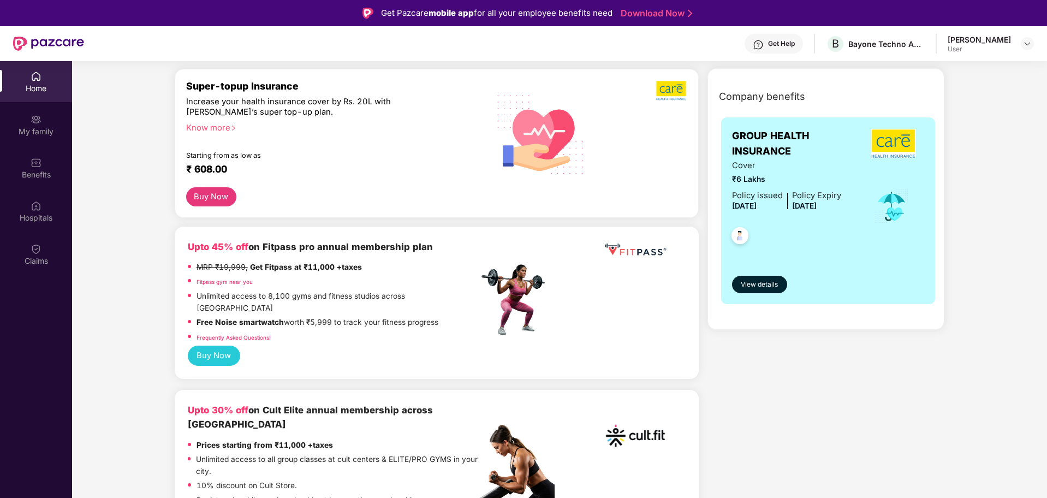
scroll to position [137, 0]
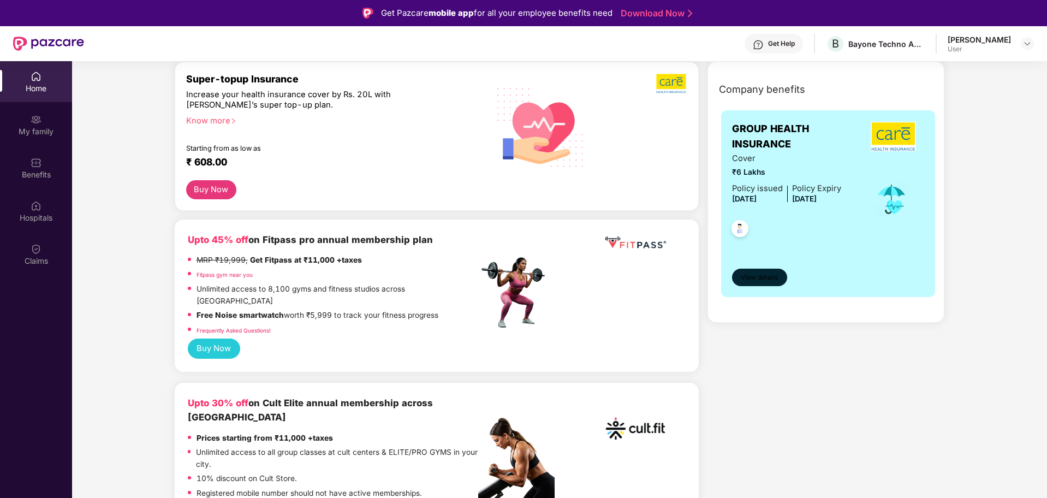
click at [767, 272] on span "View details" at bounding box center [759, 277] width 37 height 10
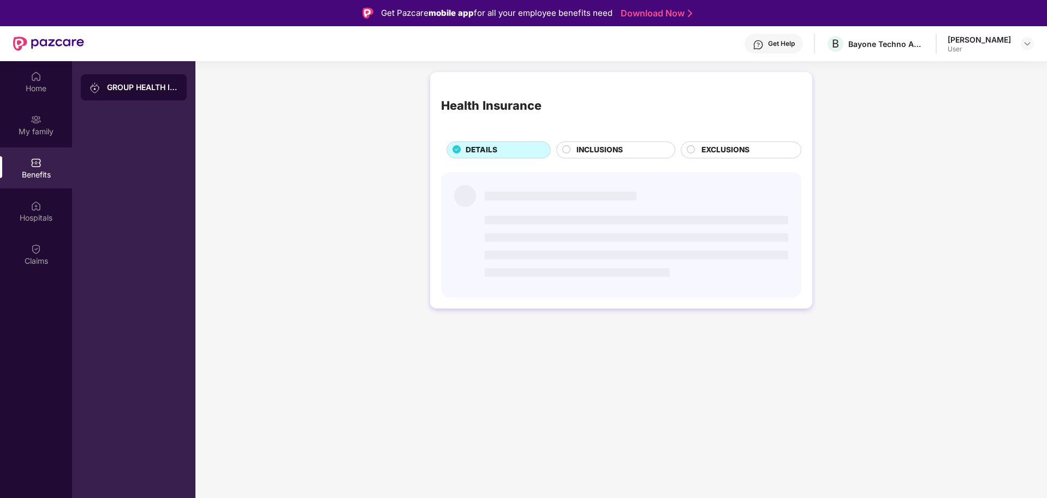
scroll to position [0, 0]
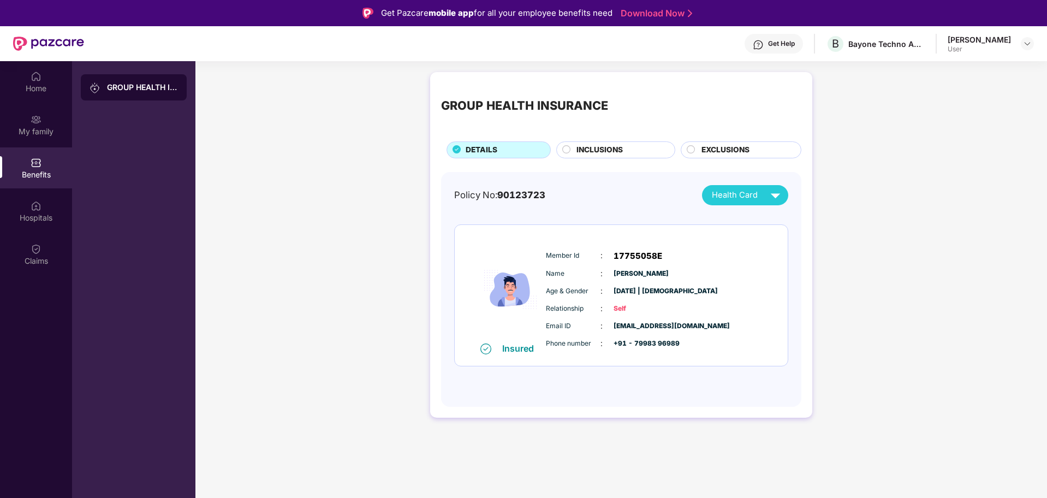
click at [484, 353] on img at bounding box center [486, 348] width 11 height 11
click at [678, 290] on div "Age & Gender : [DATE] | [DEMOGRAPHIC_DATA]" at bounding box center [654, 291] width 217 height 12
click at [47, 124] on div "My family" at bounding box center [36, 124] width 72 height 41
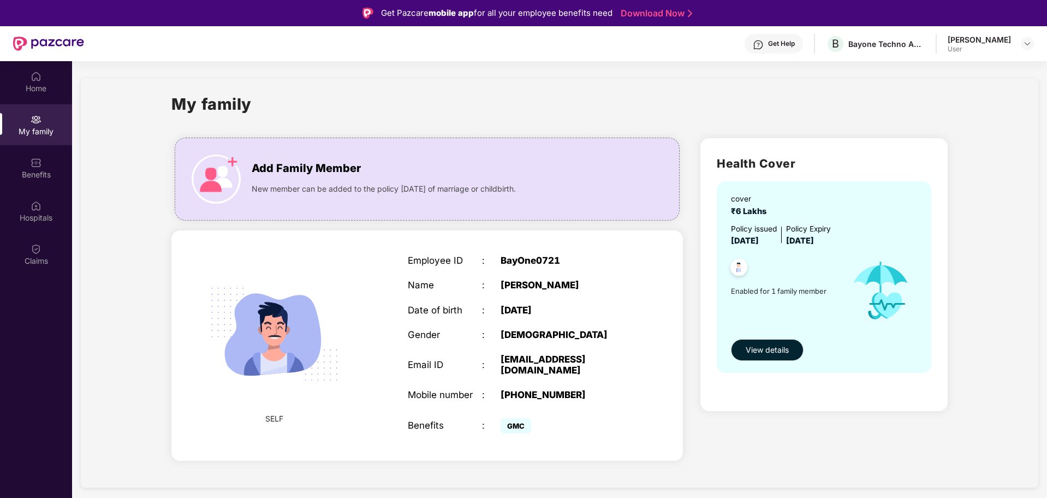
scroll to position [61, 0]
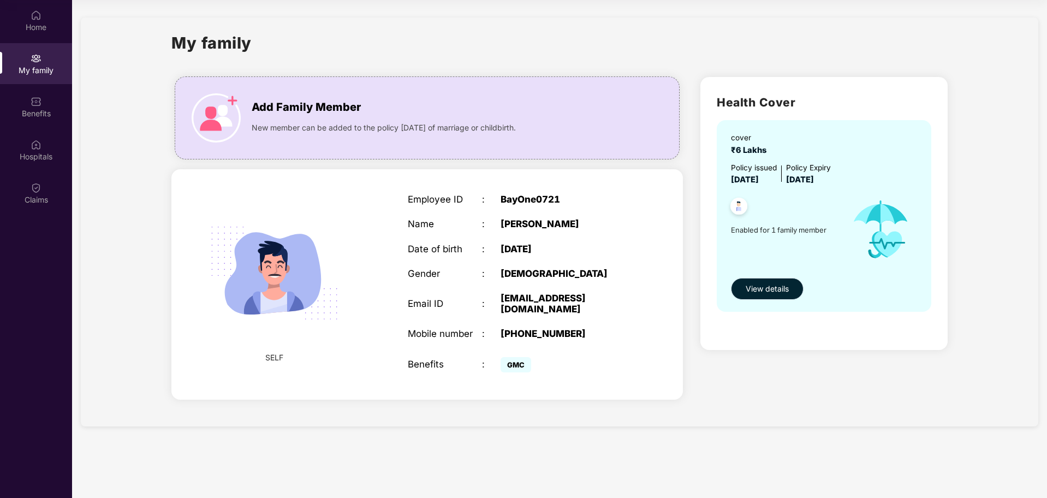
click at [768, 291] on span "View details" at bounding box center [767, 289] width 43 height 12
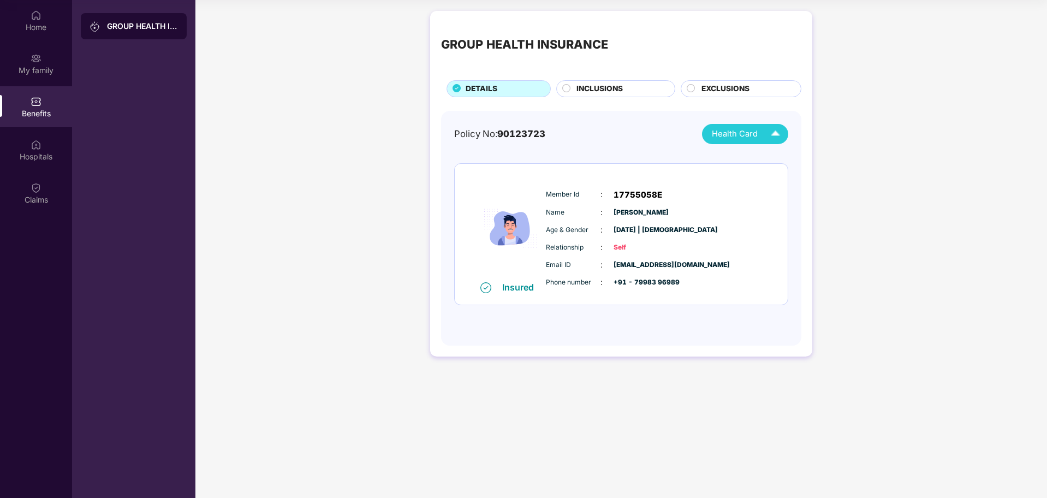
click at [761, 138] on div "Health Card" at bounding box center [748, 133] width 73 height 19
click at [756, 160] on div "[PERSON_NAME]" at bounding box center [745, 159] width 72 height 12
click at [620, 245] on span "Self" at bounding box center [641, 247] width 55 height 10
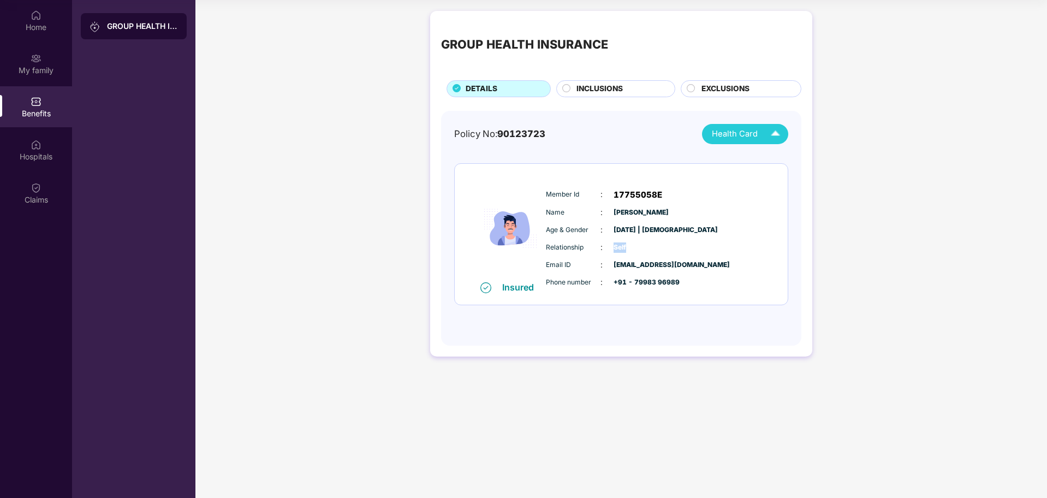
click at [620, 245] on span "Self" at bounding box center [641, 247] width 55 height 10
click at [39, 111] on div "Benefits" at bounding box center [36, 113] width 72 height 11
click at [121, 24] on div "GROUP HEALTH INSURANCE" at bounding box center [142, 26] width 71 height 11
click at [37, 65] on div "My family" at bounding box center [36, 70] width 72 height 11
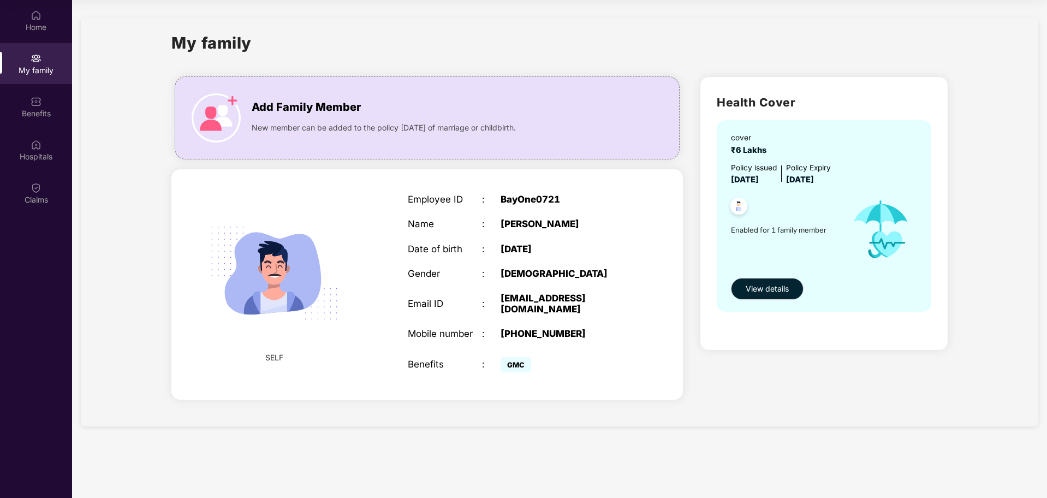
click at [905, 297] on div "cover ₹6 Lakhs Policy issued [DATE] Policy Expiry [DATE] Enabled for 1 family m…" at bounding box center [824, 215] width 215 height 191
drag, startPoint x: 502, startPoint y: 297, endPoint x: 635, endPoint y: 294, distance: 132.7
click at [635, 294] on div "Employee ID : BayOne0721 Name : [PERSON_NAME] Date of birth : [DEMOGRAPHIC_DATA…" at bounding box center [519, 284] width 245 height 209
click at [638, 341] on div "Employee ID : BayOne0721 Name : [PERSON_NAME] Date of birth : [DEMOGRAPHIC_DATA…" at bounding box center [519, 284] width 245 height 209
click at [363, 119] on div "New member can be added to the policy [DATE] of marriage or childbirth." at bounding box center [428, 124] width 353 height 17
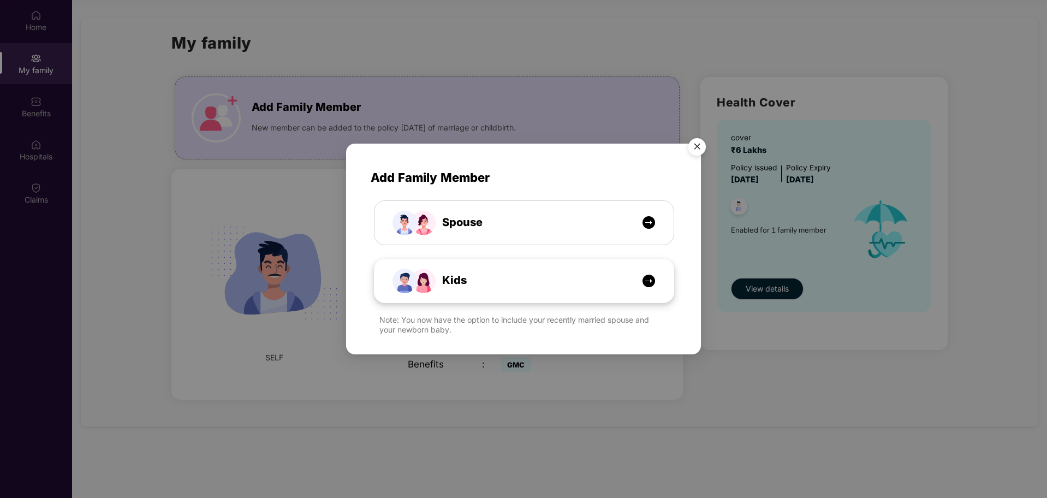
click at [518, 283] on div "Kids" at bounding box center [530, 280] width 224 height 17
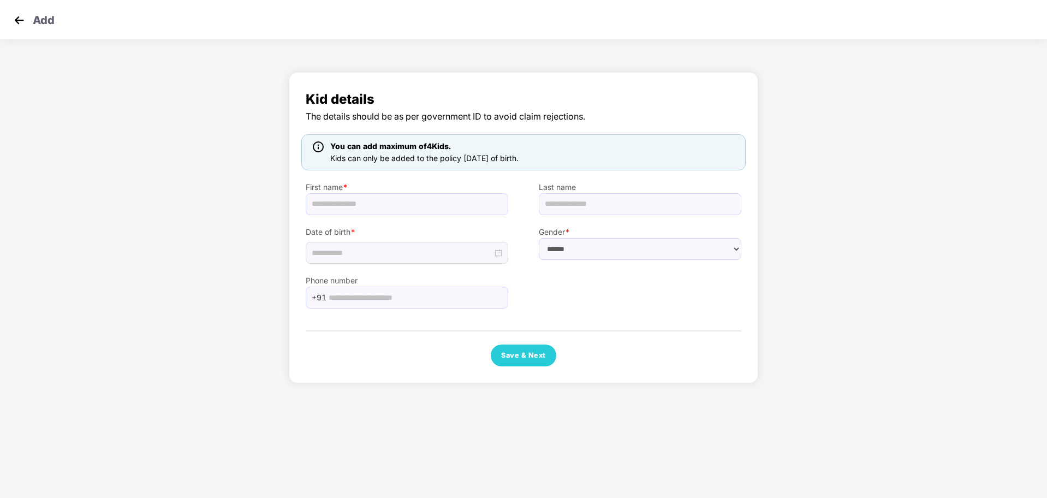
scroll to position [0, 0]
click at [496, 252] on div at bounding box center [407, 253] width 191 height 12
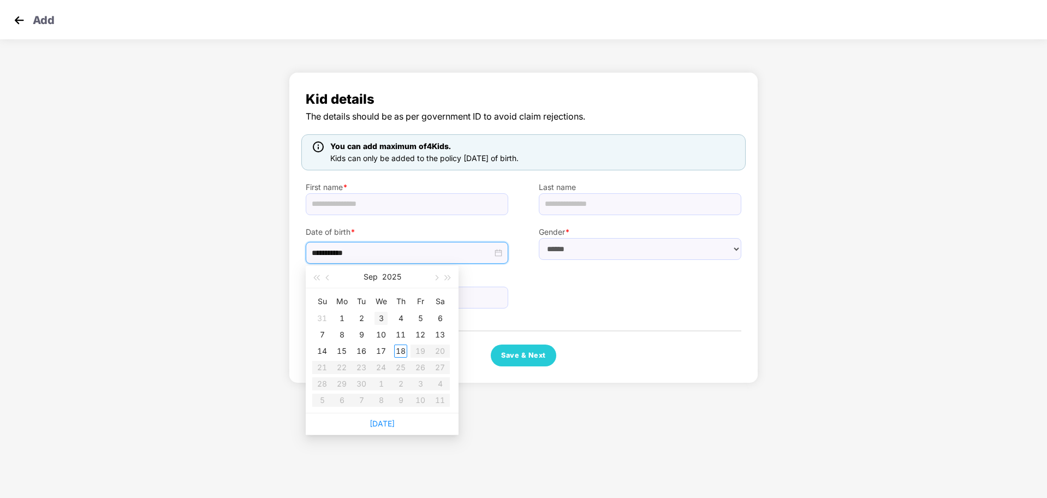
type input "**********"
click at [327, 276] on span "button" at bounding box center [328, 277] width 5 height 5
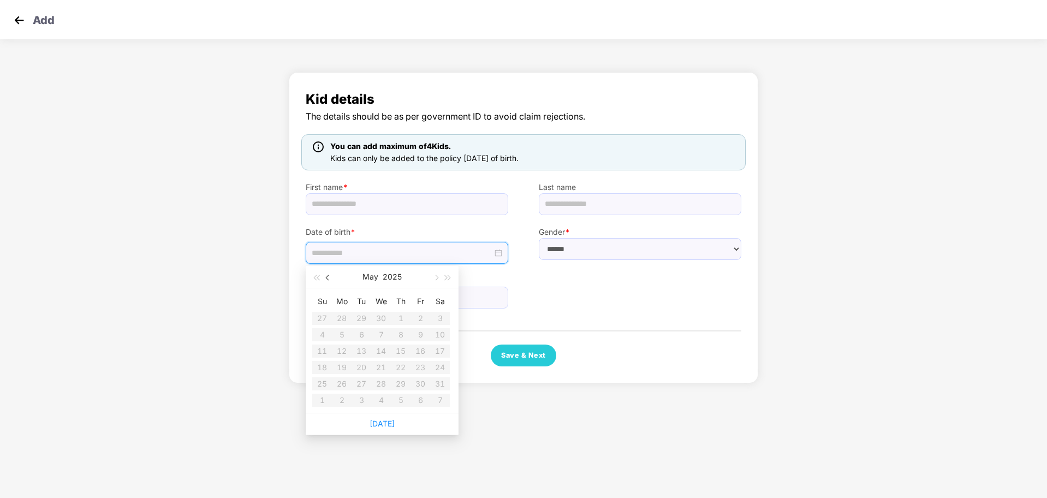
click at [327, 276] on span "button" at bounding box center [328, 277] width 5 height 5
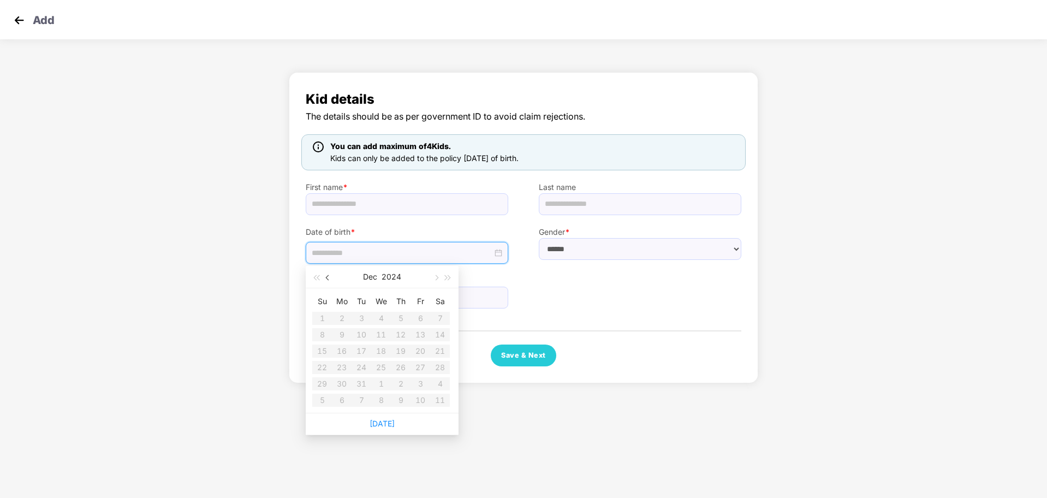
click at [327, 276] on span "button" at bounding box center [328, 277] width 5 height 5
click at [932, 221] on div "Kid details The details should be as per government ID to avoid claim rejection…" at bounding box center [523, 231] width 1047 height 328
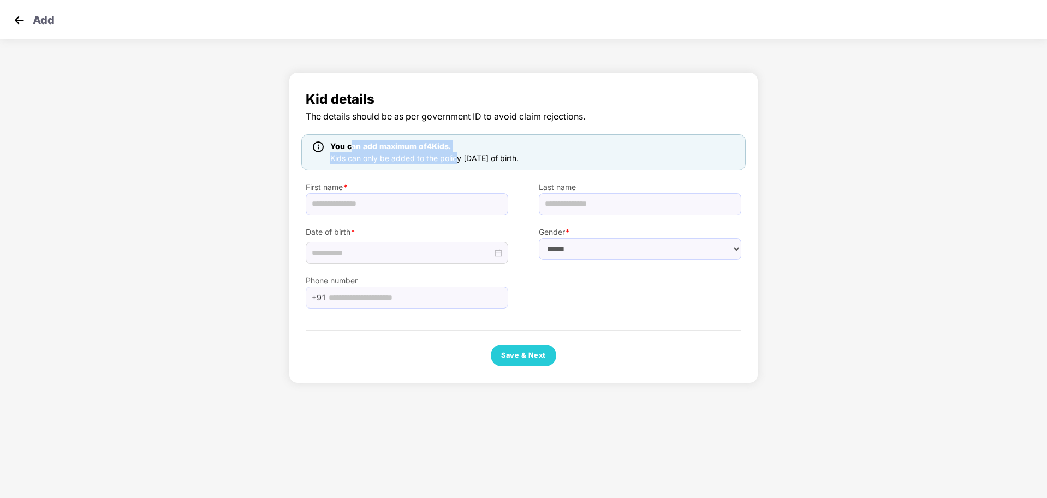
drag, startPoint x: 353, startPoint y: 147, endPoint x: 458, endPoint y: 152, distance: 105.0
click at [458, 152] on div "You can add maximum of 4 Kids. Kids can only be added to the policy [DATE] of b…" at bounding box center [424, 152] width 197 height 24
click at [521, 144] on div "You can add maximum of 4 Kids." at bounding box center [424, 146] width 193 height 12
drag, startPoint x: 353, startPoint y: 159, endPoint x: 559, endPoint y: 156, distance: 205.9
click at [559, 156] on div "You can add maximum of 4 Kids. Kids can only be added to the policy [DATE] of b…" at bounding box center [523, 152] width 444 height 36
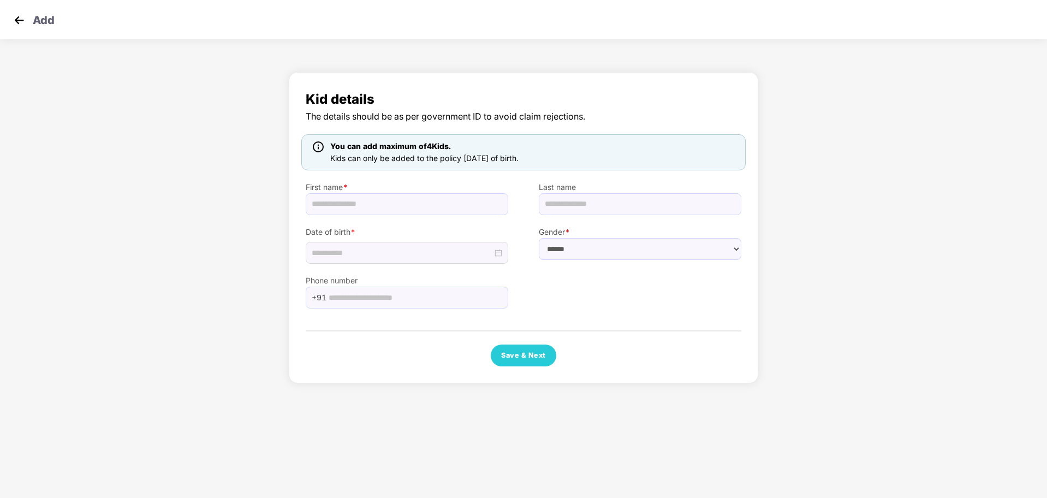
click at [915, 182] on div "Kid details The details should be as per government ID to avoid claim rejection…" at bounding box center [523, 231] width 1047 height 328
click at [15, 15] on img at bounding box center [19, 20] width 16 height 16
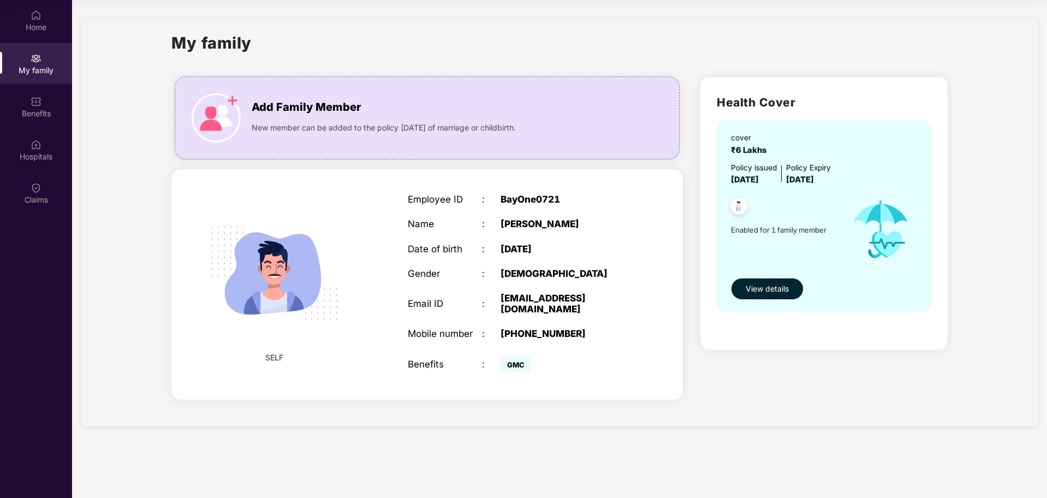
click at [723, 400] on div "Health Cover cover ₹6 Lakhs Policy issued [DATE] Policy Expiry [DATE] Enabled f…" at bounding box center [824, 240] width 265 height 345
click at [799, 461] on section "My family Add Family Member New member can be added to the policy [DATE] of mar…" at bounding box center [559, 249] width 975 height 498
